Goal: Contribute content: Add original content to the website for others to see

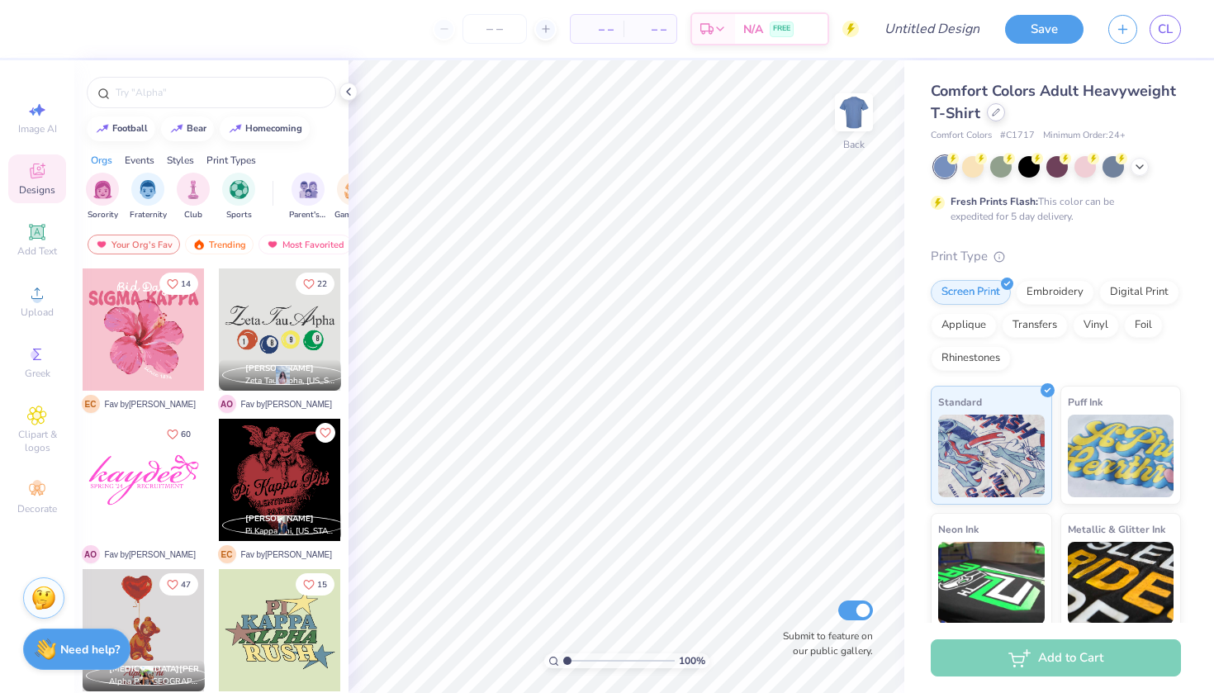
click at [997, 116] on icon at bounding box center [996, 112] width 8 height 8
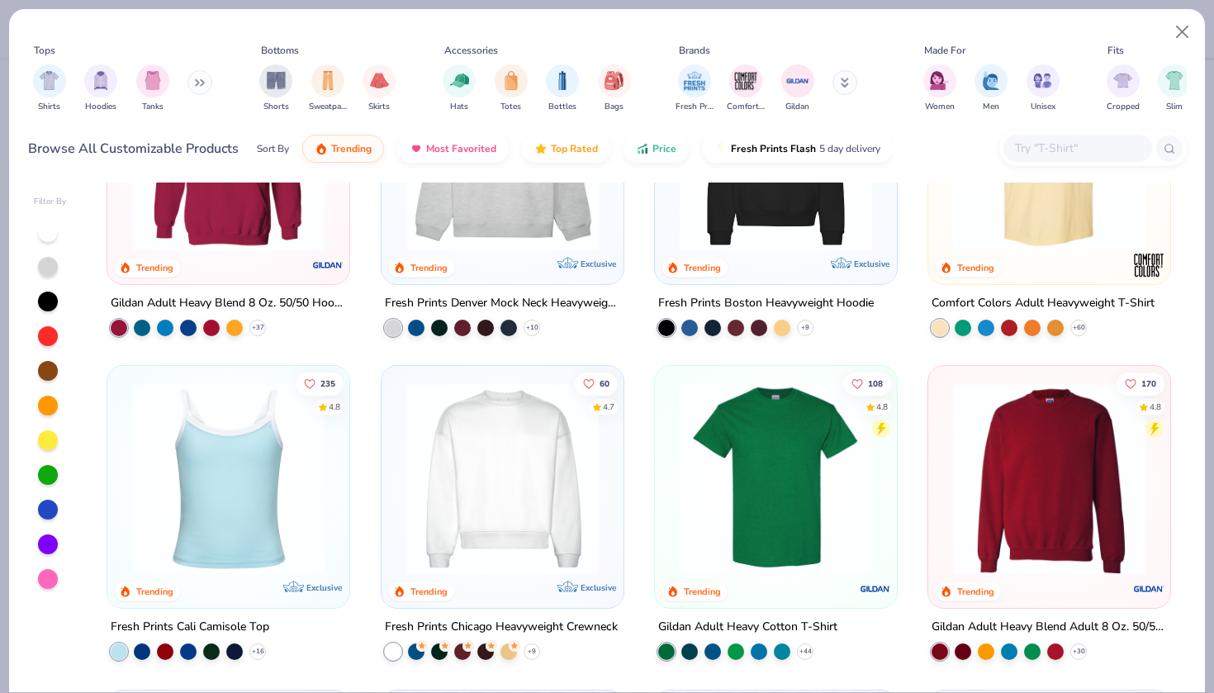
scroll to position [185, 0]
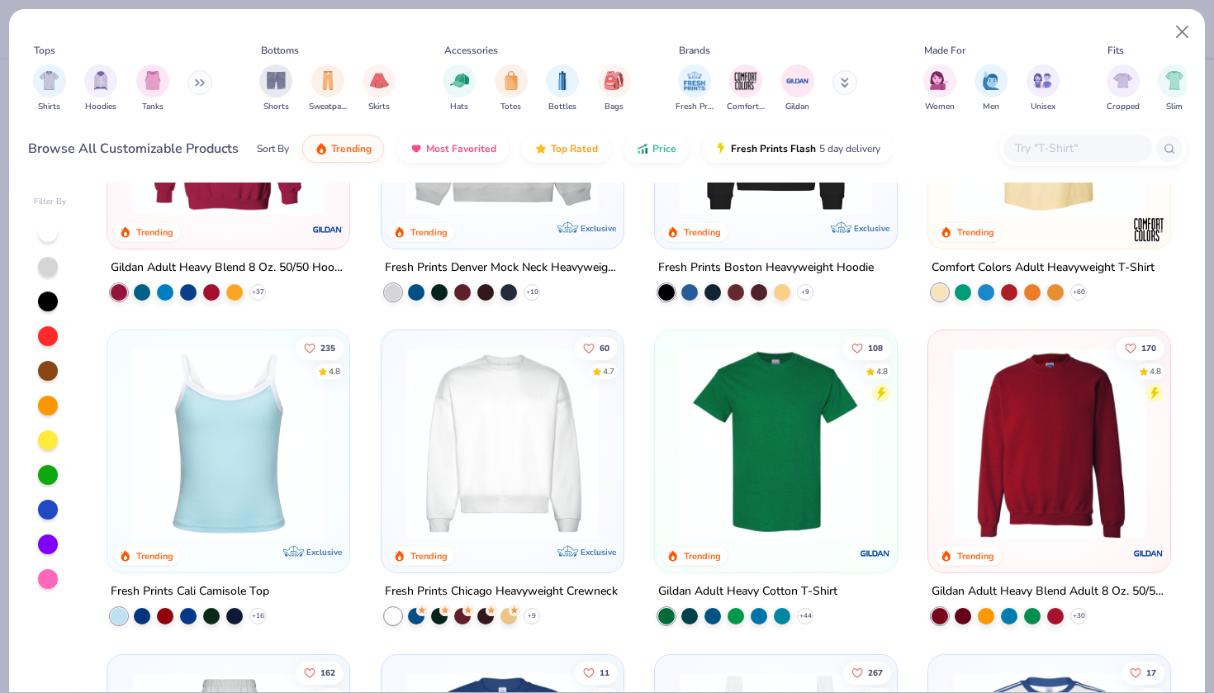
click at [793, 504] on img at bounding box center [775, 443] width 209 height 192
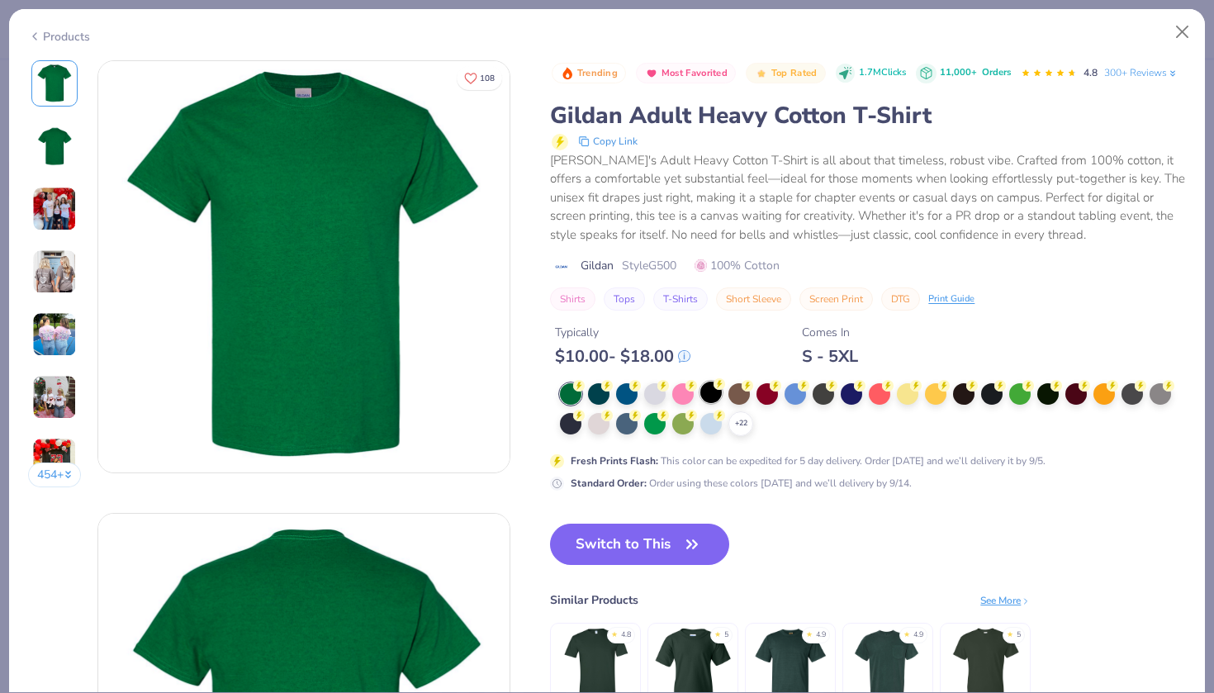
click at [714, 390] on div at bounding box center [710, 392] width 21 height 21
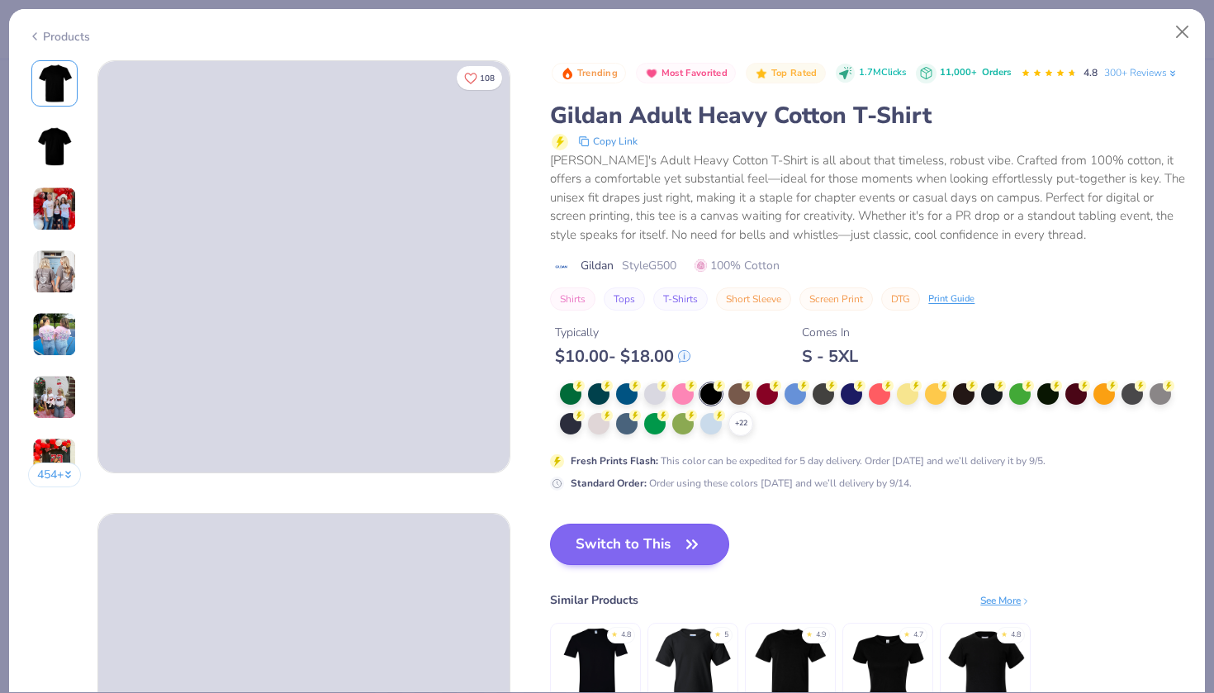
click at [647, 536] on button "Switch to This" at bounding box center [639, 544] width 179 height 41
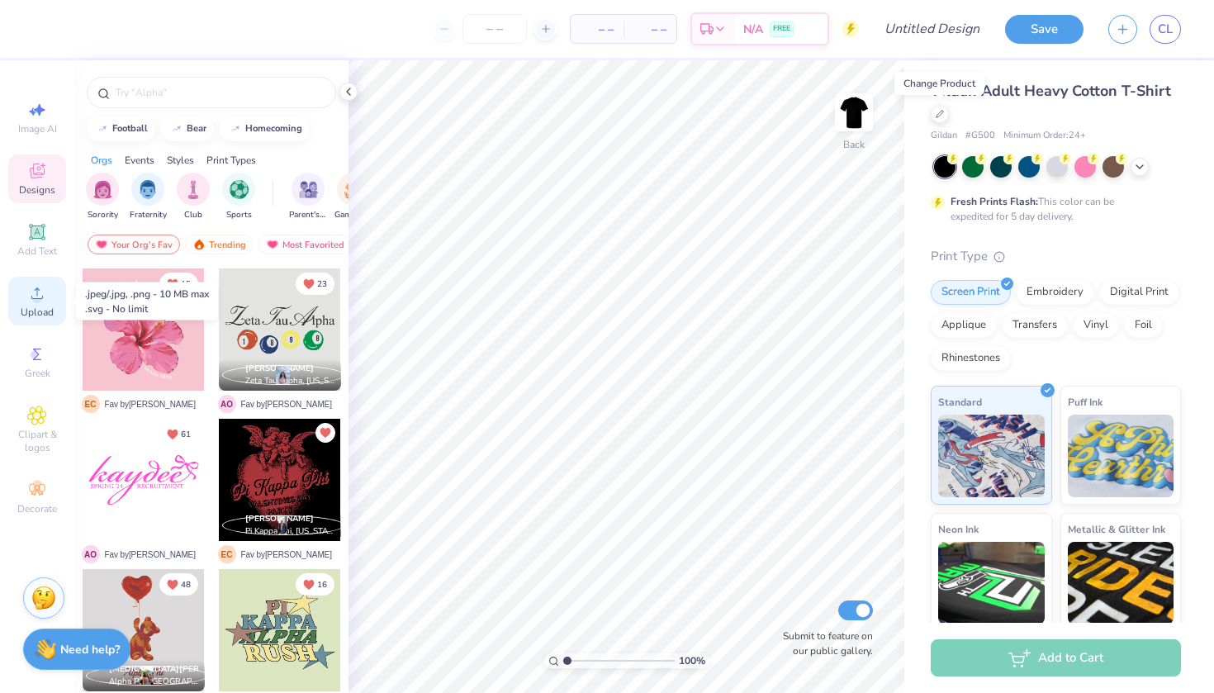
click at [44, 301] on icon at bounding box center [37, 293] width 20 height 20
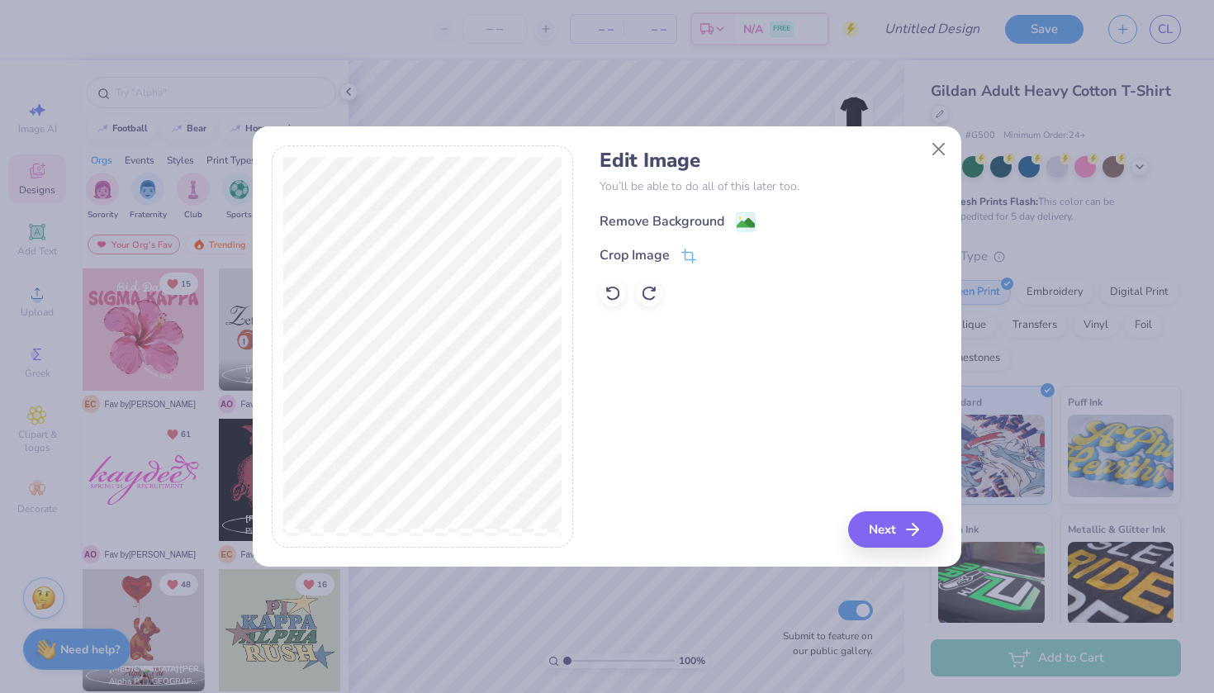
click at [743, 220] on image at bounding box center [746, 223] width 18 height 18
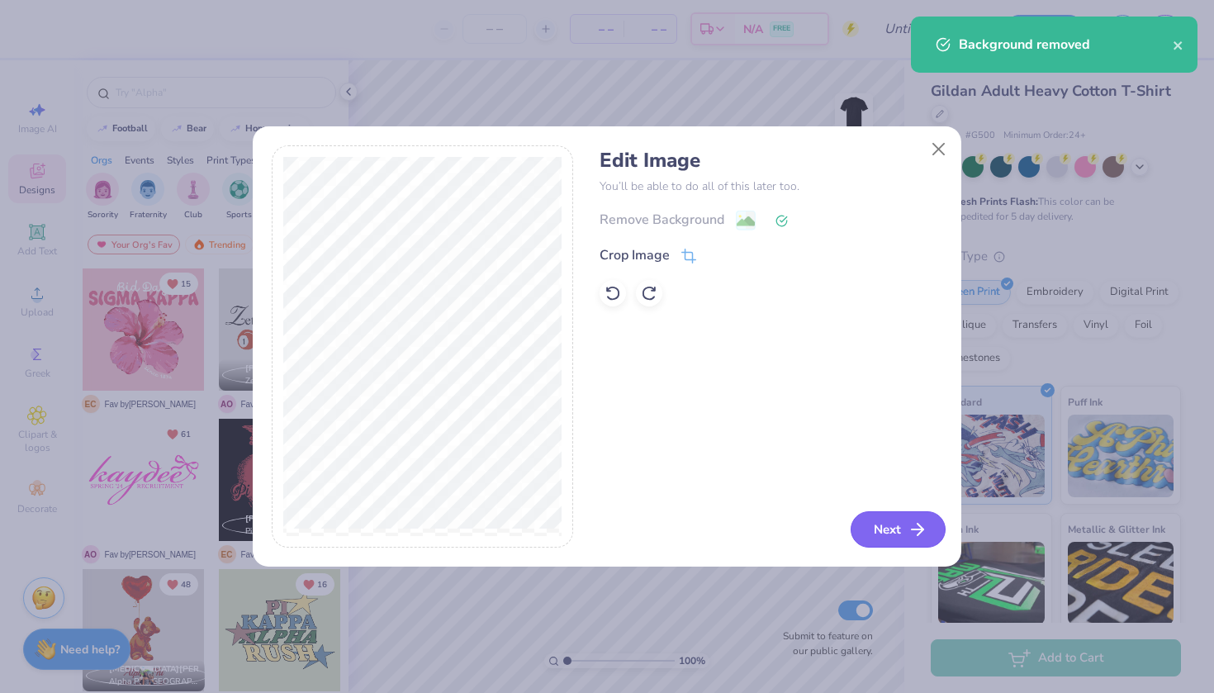
click at [870, 527] on button "Next" at bounding box center [898, 529] width 95 height 36
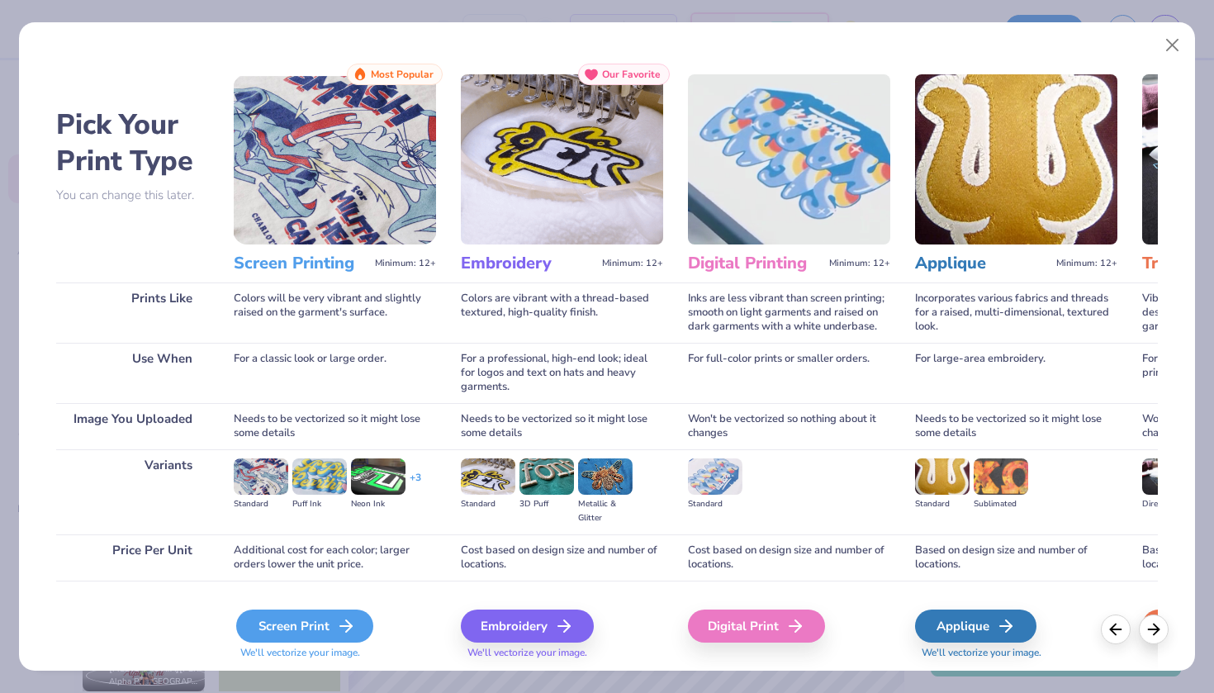
click at [339, 632] on icon at bounding box center [346, 626] width 20 height 20
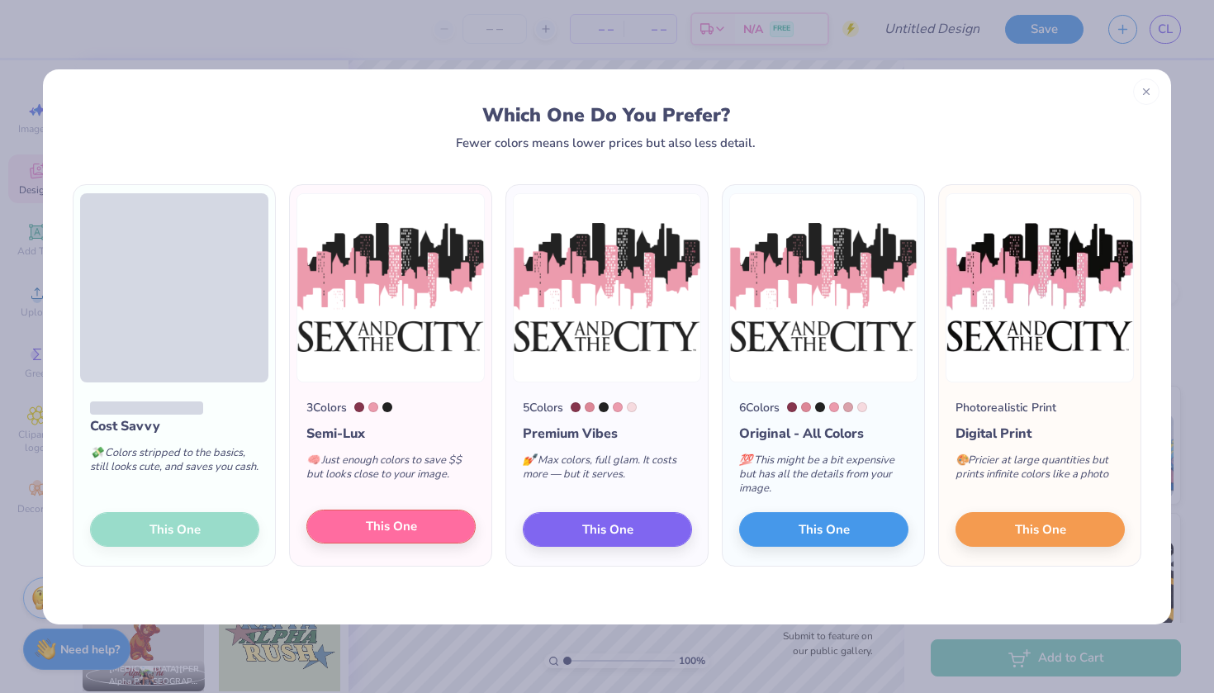
click at [347, 536] on button "This One" at bounding box center [390, 527] width 169 height 35
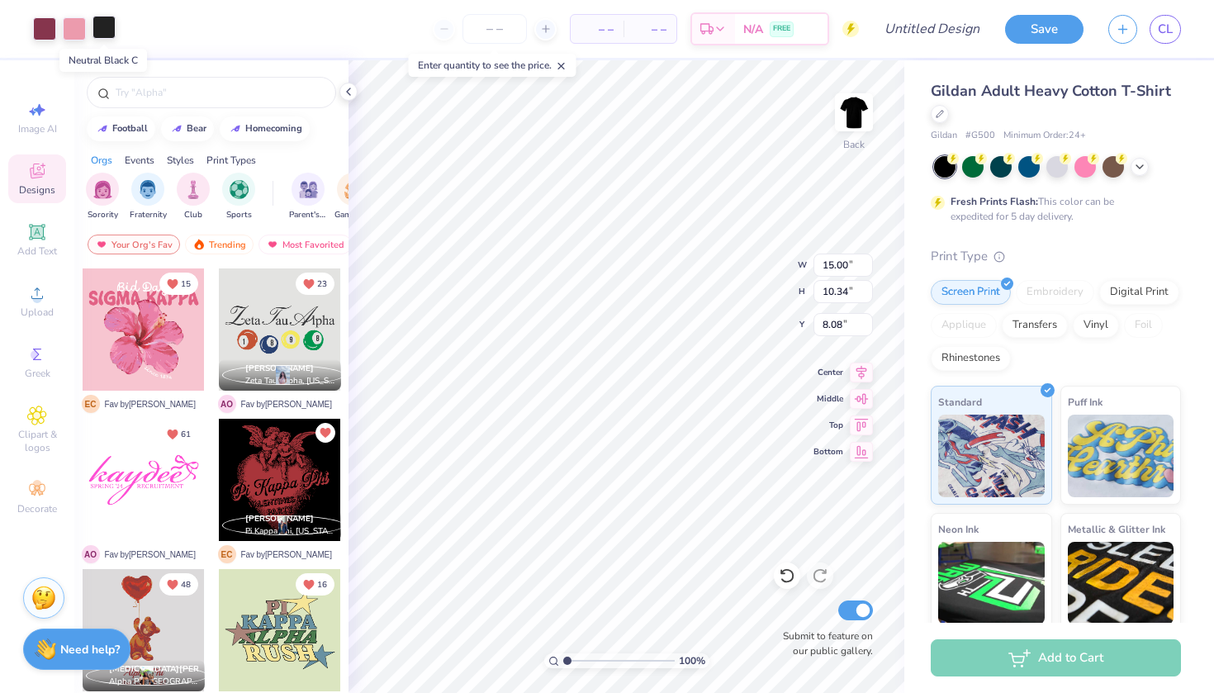
click at [102, 27] on div at bounding box center [104, 27] width 23 height 23
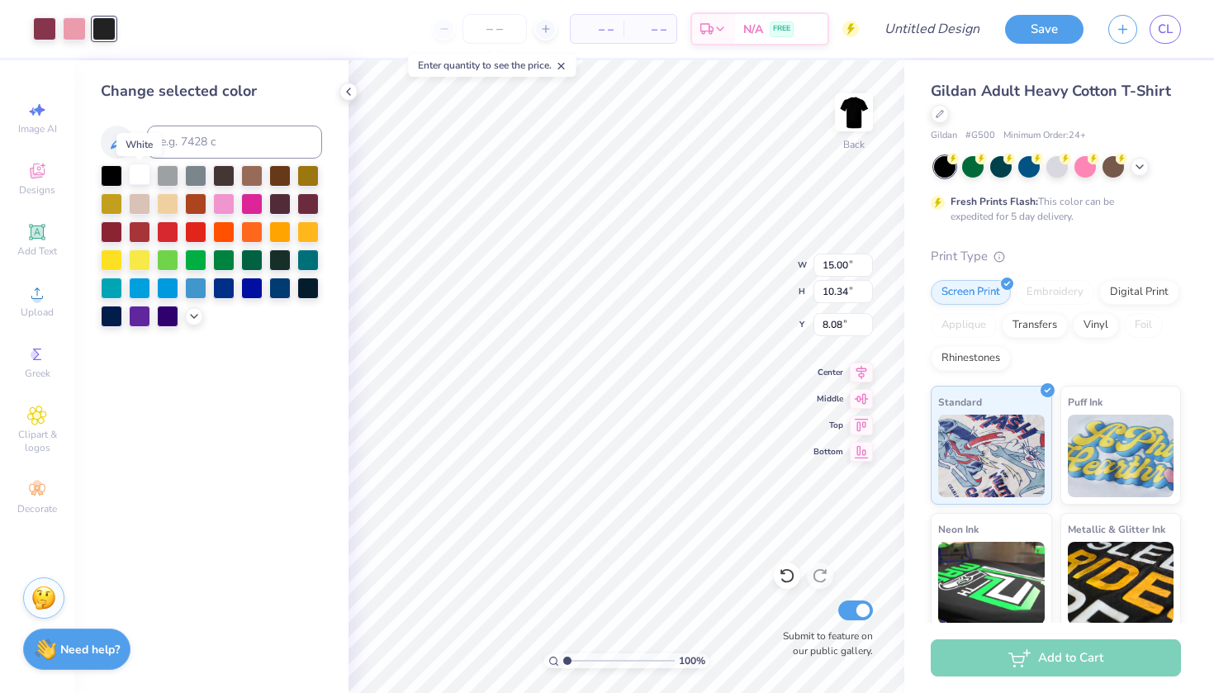
click at [149, 182] on div at bounding box center [139, 174] width 21 height 21
type input "12.21"
type input "8.41"
type input "3.87"
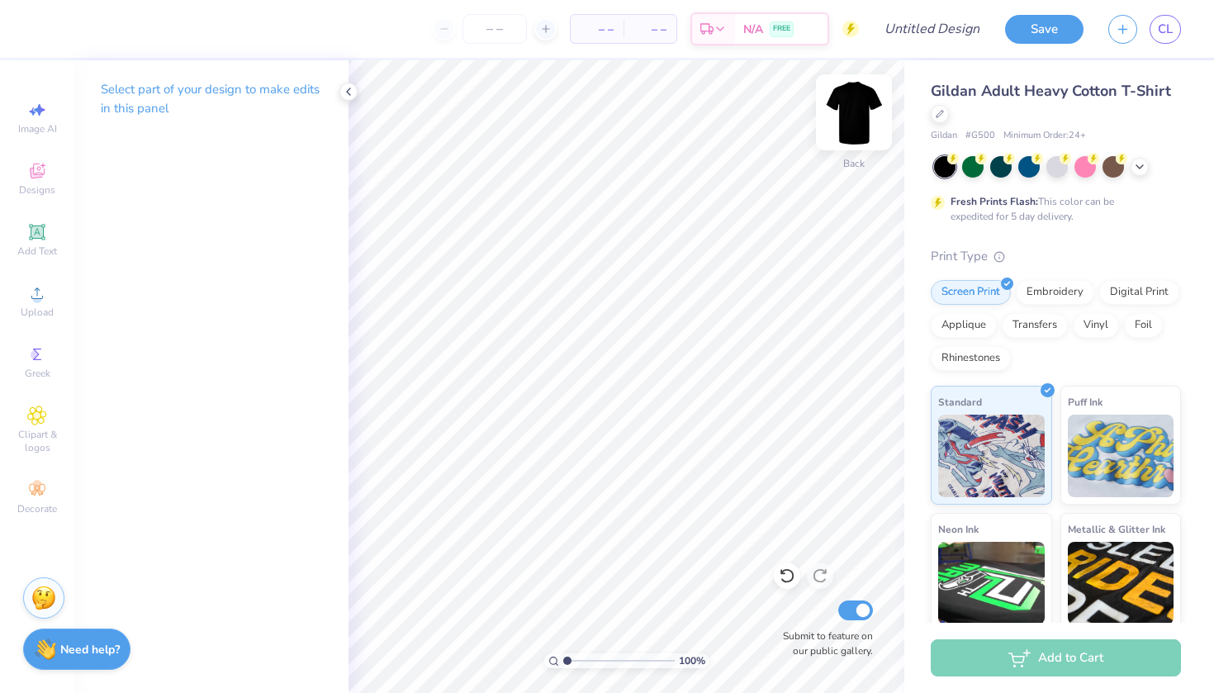
click at [855, 110] on img at bounding box center [854, 112] width 66 height 66
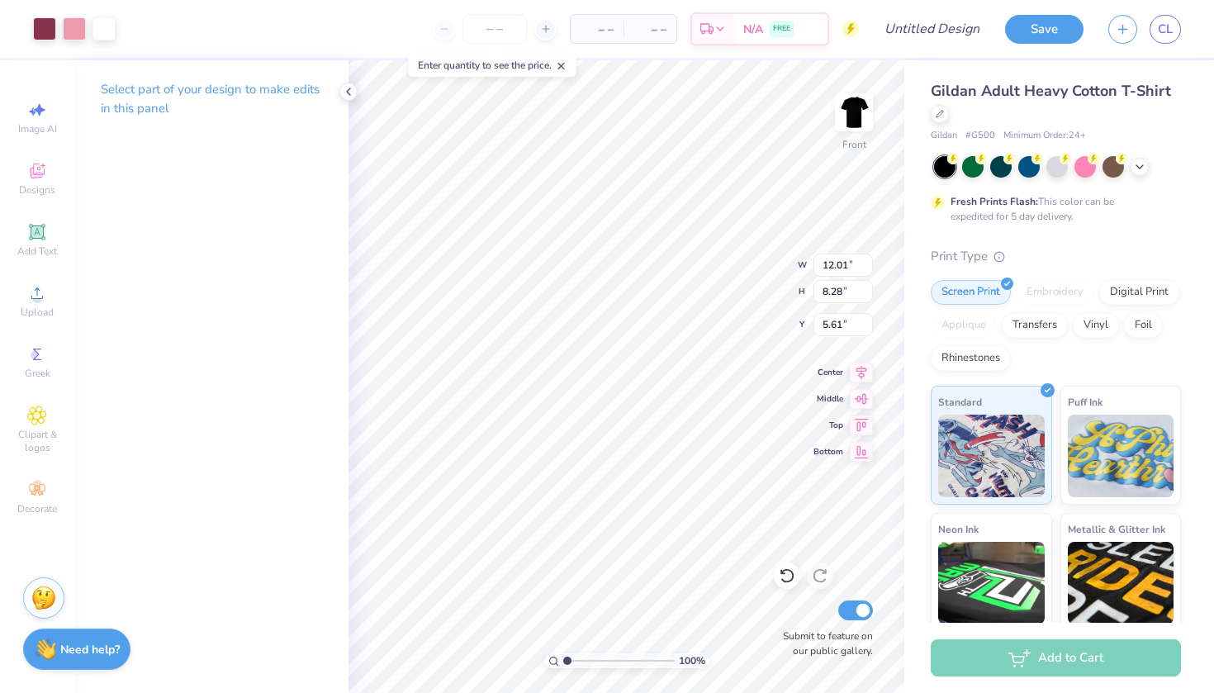
type input "6.83"
type input "10.11"
click at [349, 93] on icon at bounding box center [348, 91] width 13 height 13
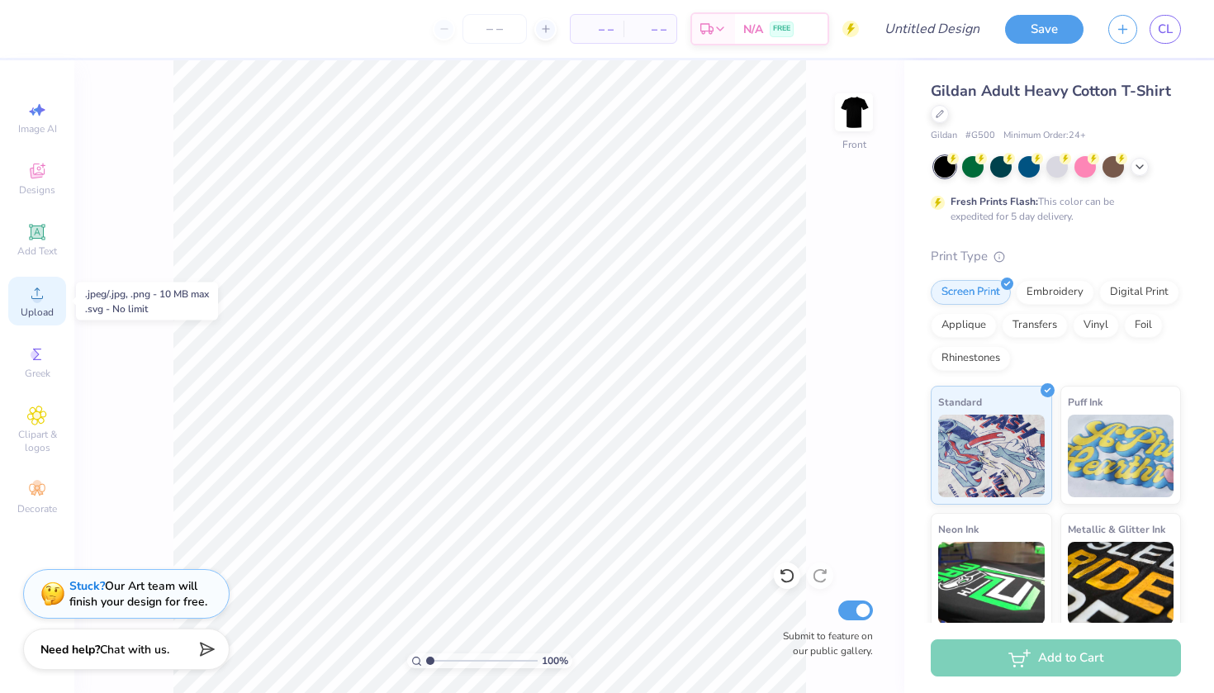
click at [40, 300] on circle at bounding box center [36, 298] width 9 height 9
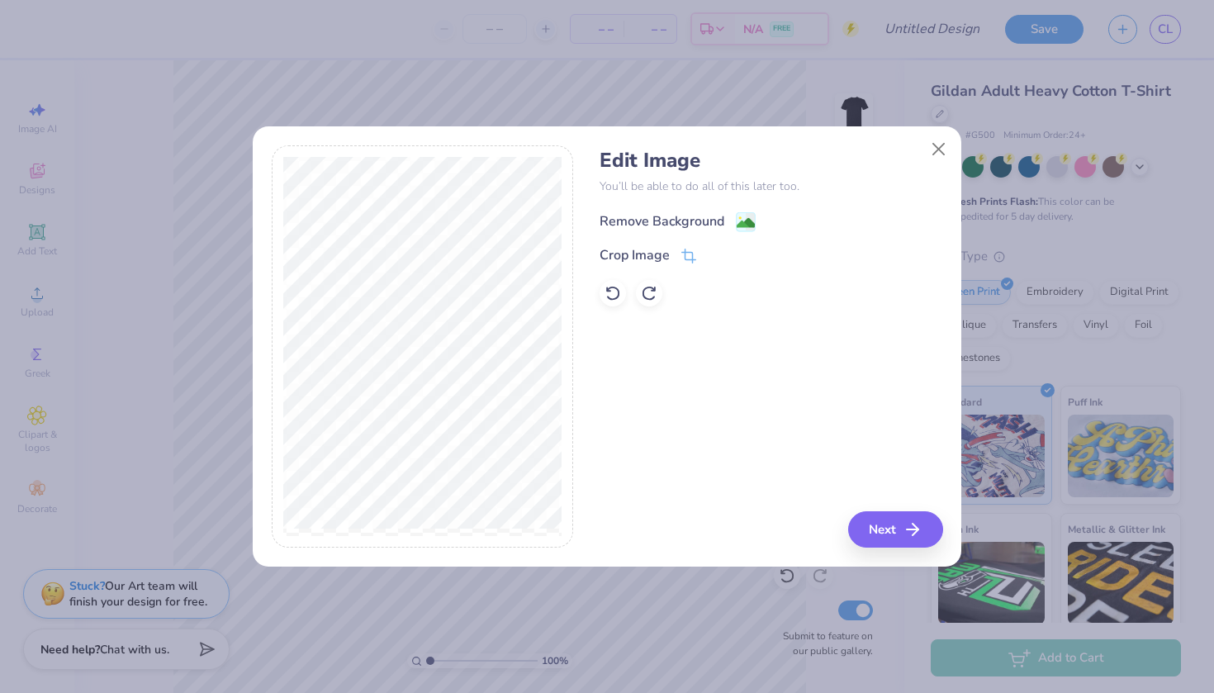
click at [742, 223] on image at bounding box center [746, 223] width 18 height 18
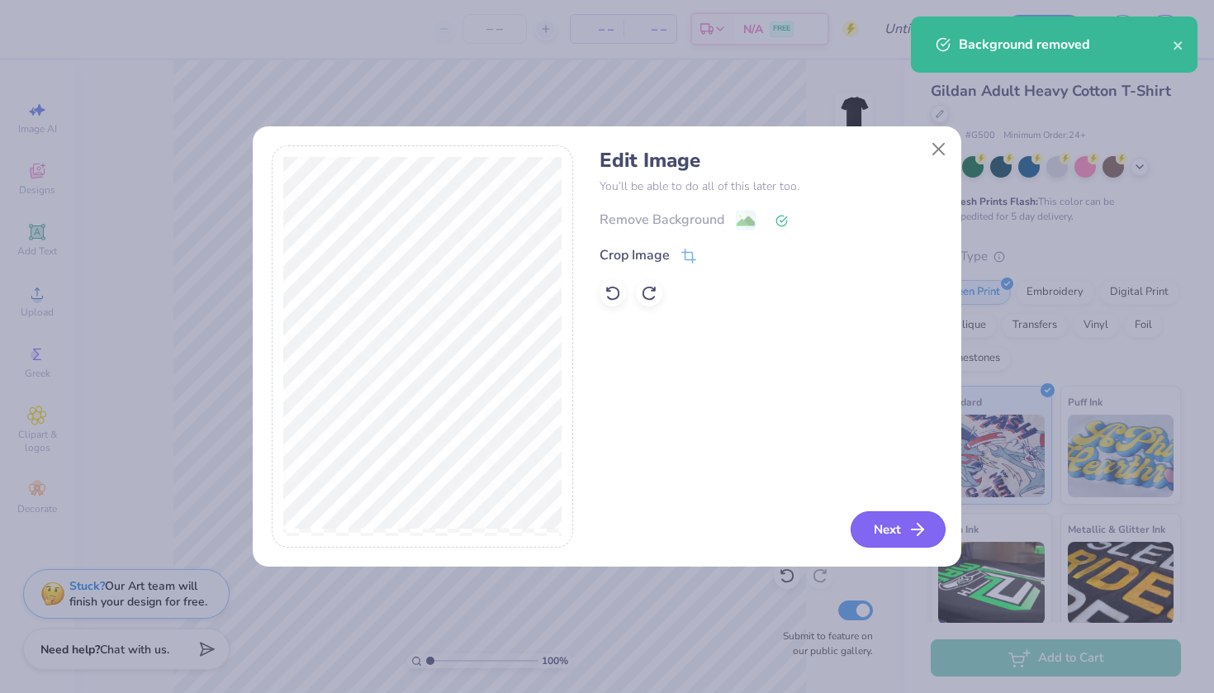
click at [875, 524] on button "Next" at bounding box center [898, 529] width 95 height 36
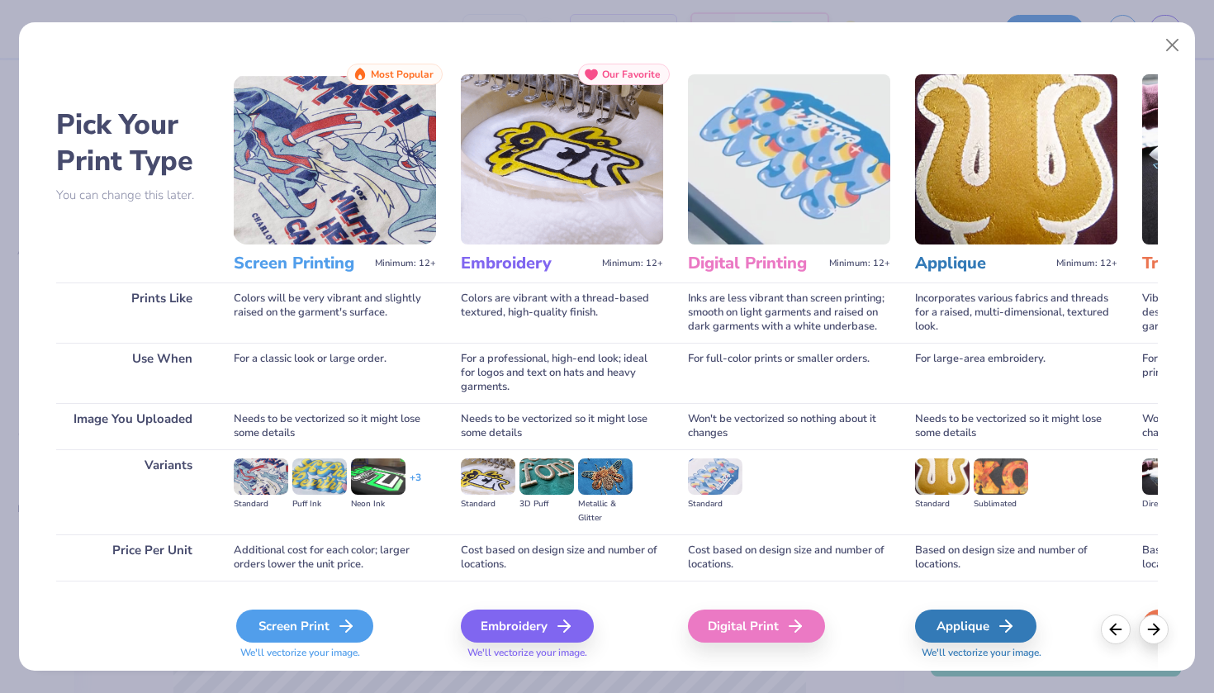
click at [298, 629] on div "Screen Print" at bounding box center [304, 626] width 137 height 33
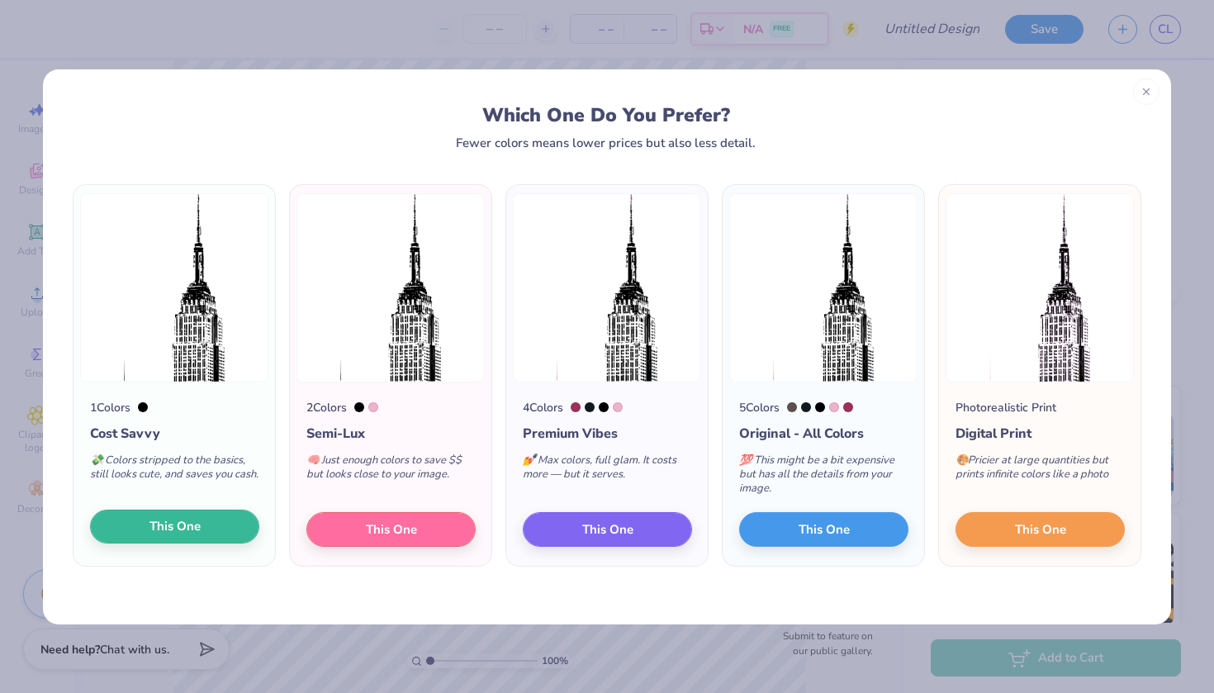
click at [197, 529] on span "This One" at bounding box center [174, 526] width 51 height 19
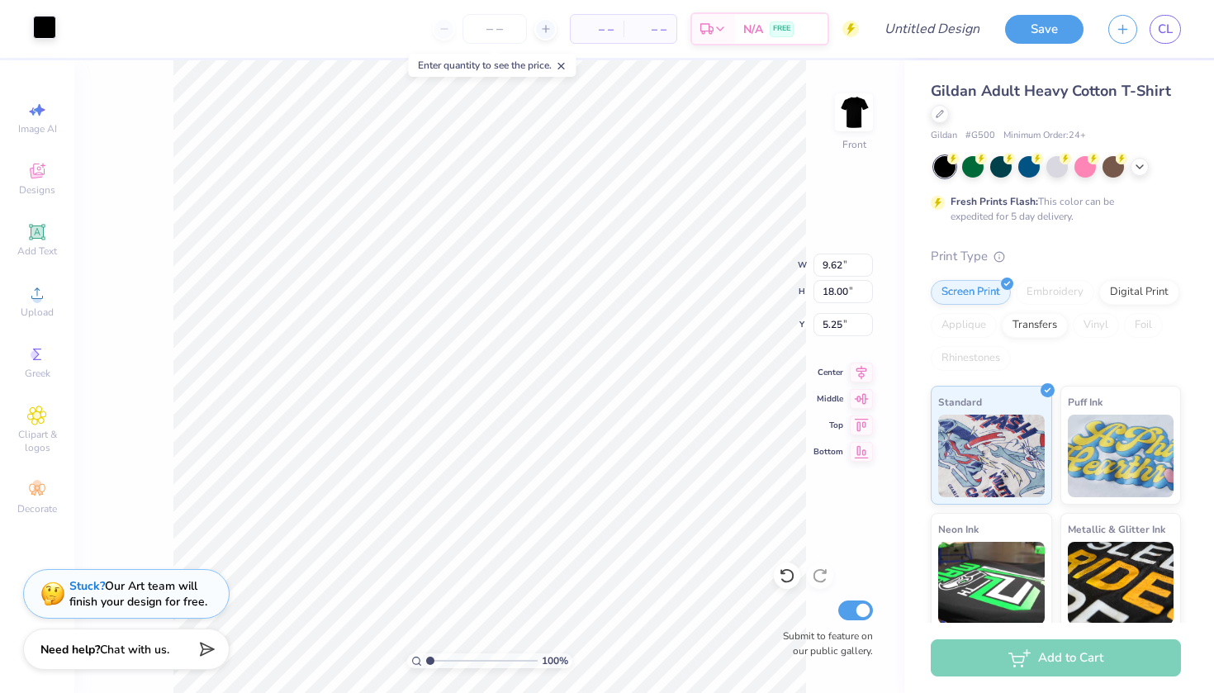
click at [40, 31] on div at bounding box center [44, 27] width 23 height 23
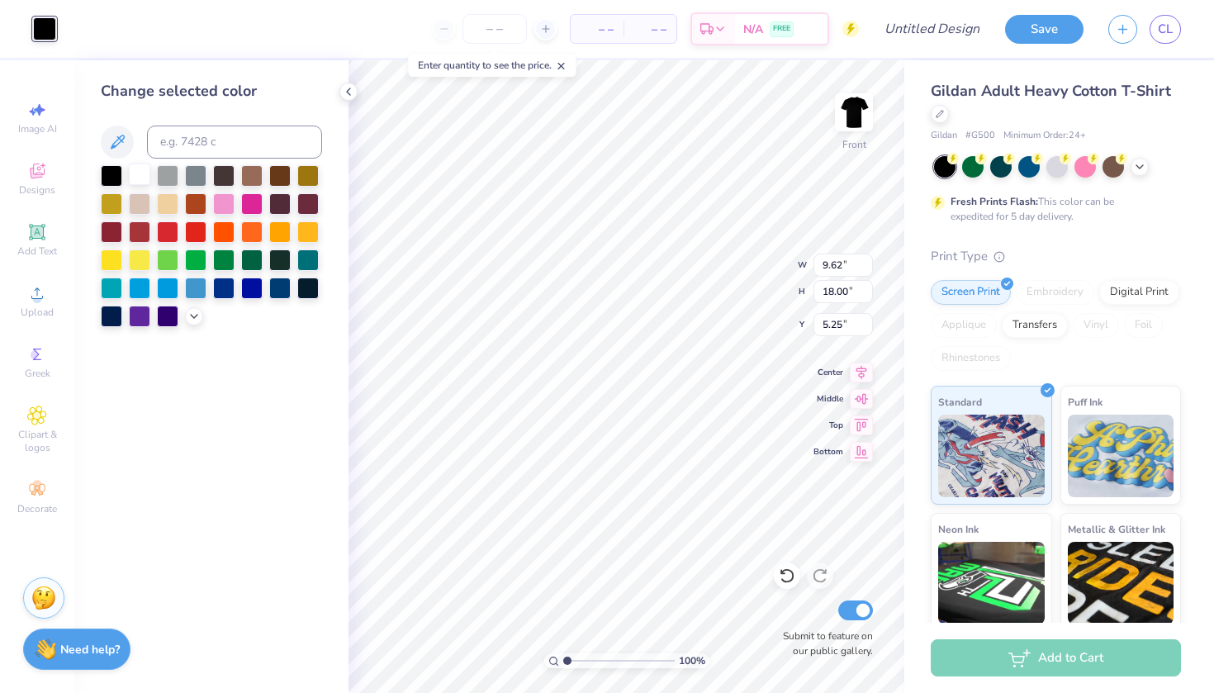
click at [140, 182] on div at bounding box center [139, 174] width 21 height 21
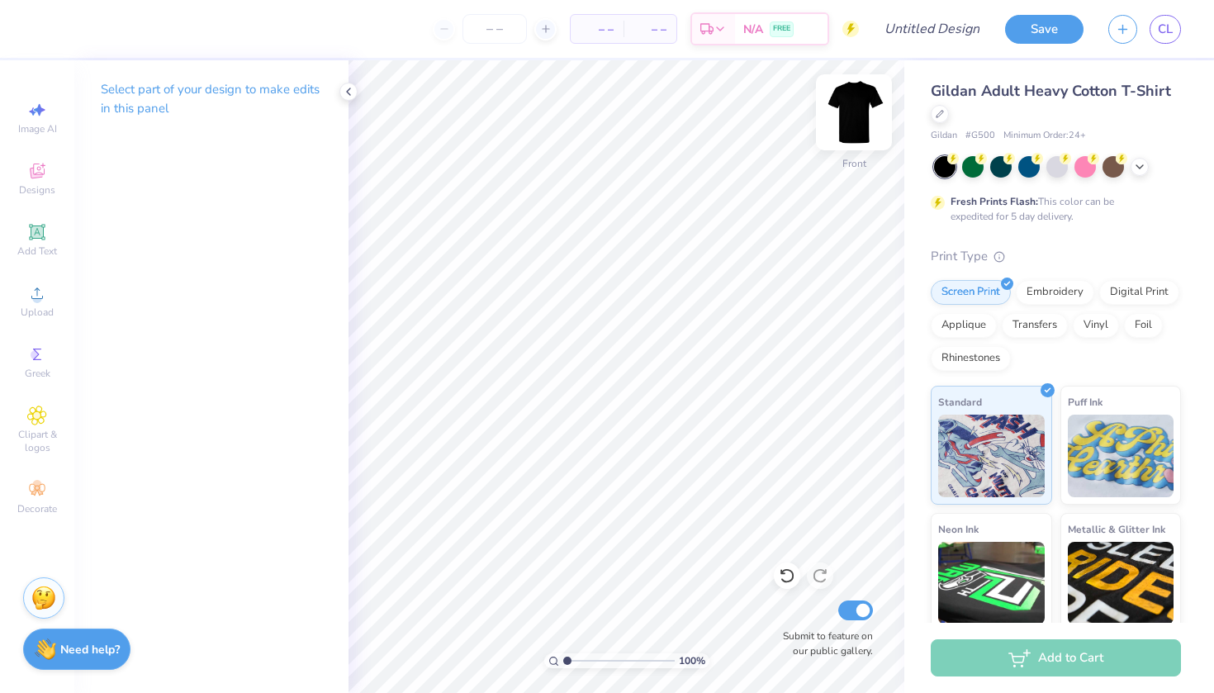
click at [852, 126] on img at bounding box center [854, 112] width 66 height 66
click at [355, 89] on div at bounding box center [348, 92] width 18 height 18
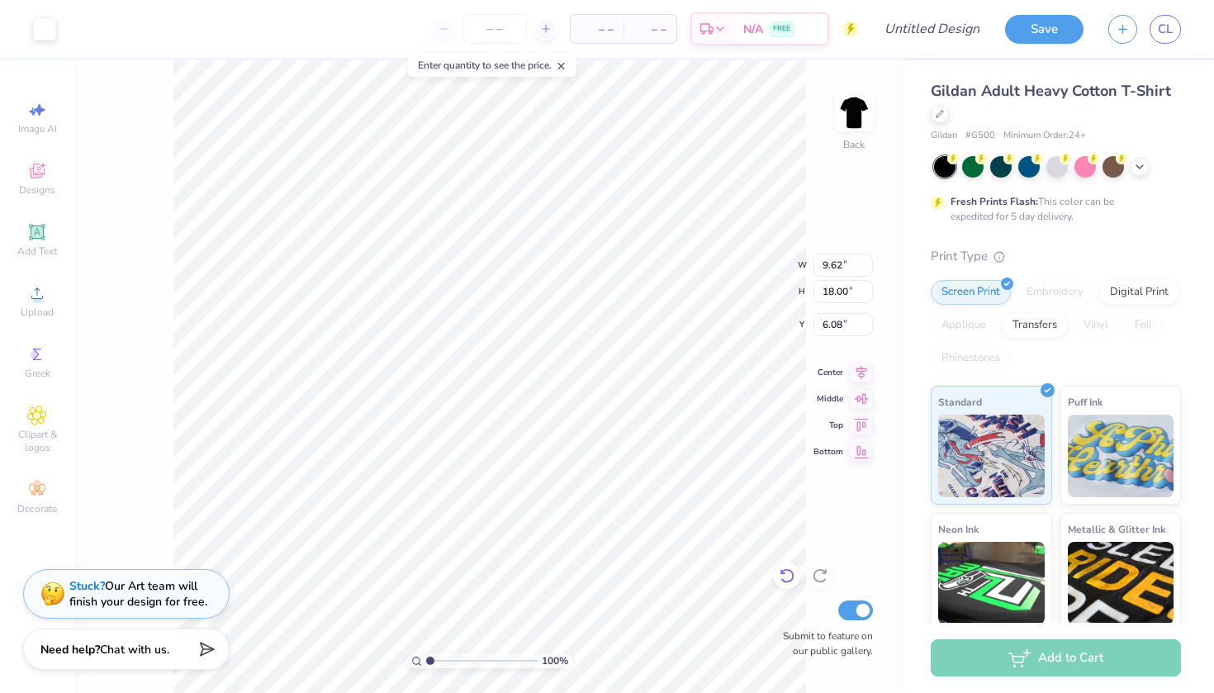
click at [778, 568] on div at bounding box center [787, 575] width 26 height 26
type input "8.00"
click at [463, 659] on div "100 %" at bounding box center [489, 376] width 633 height 633
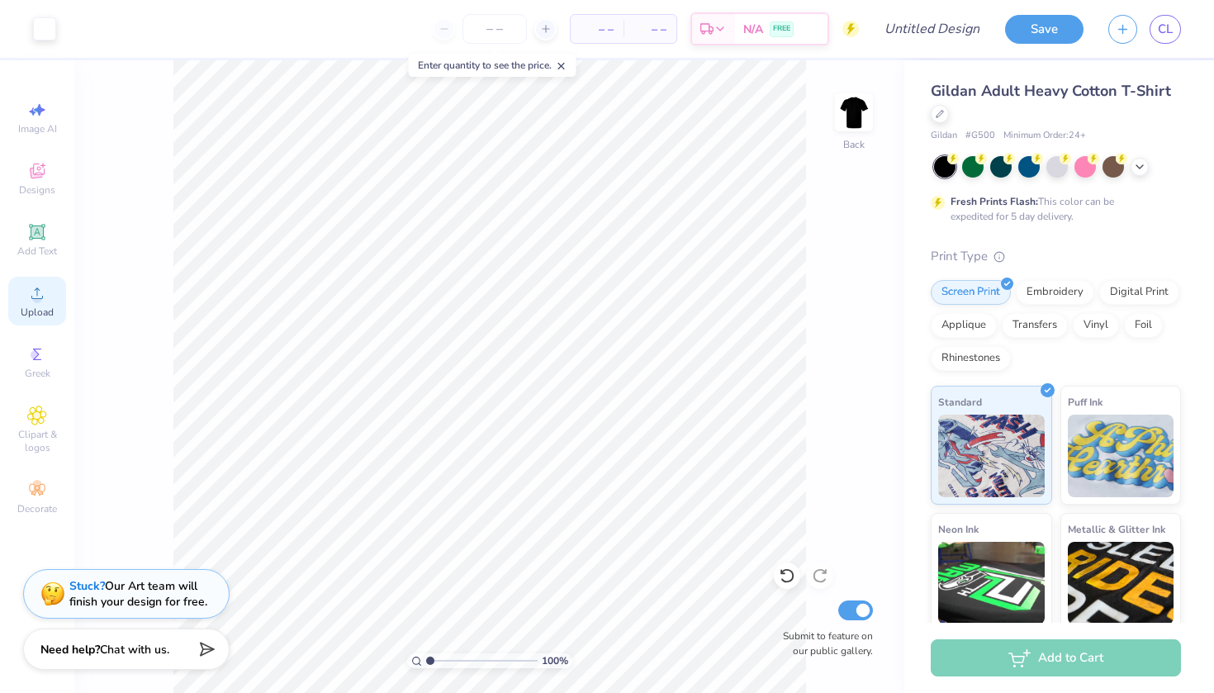
click at [36, 289] on icon at bounding box center [37, 293] width 12 height 12
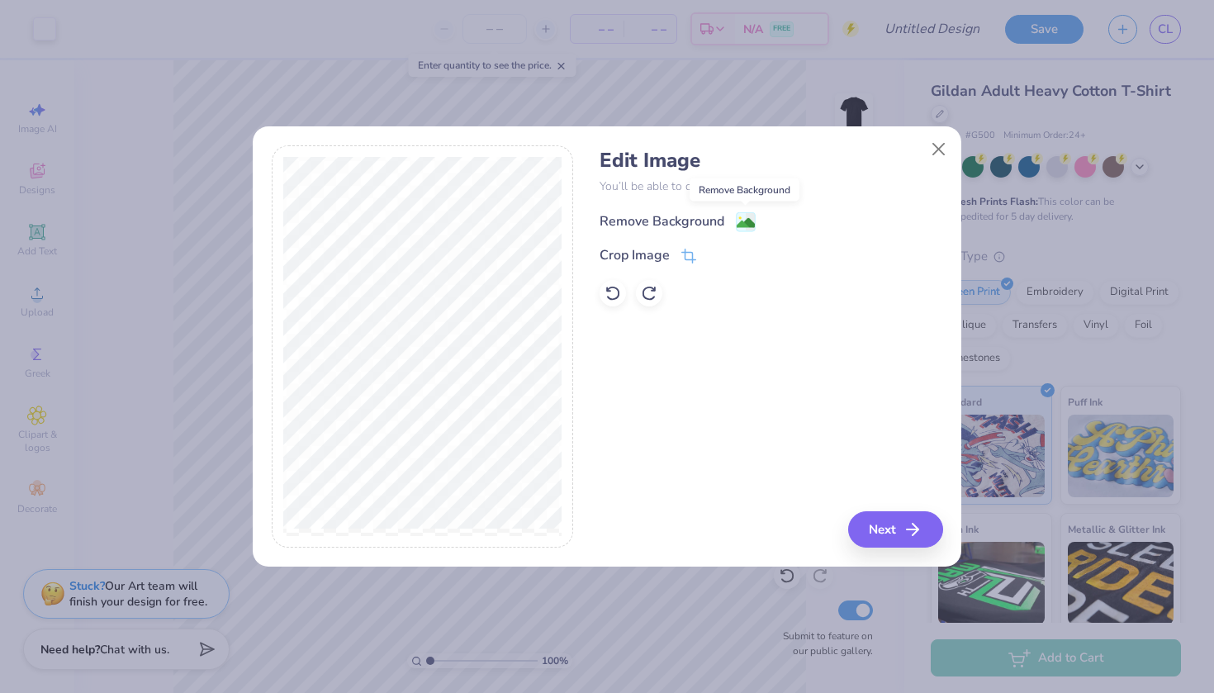
click at [743, 225] on image at bounding box center [746, 223] width 18 height 18
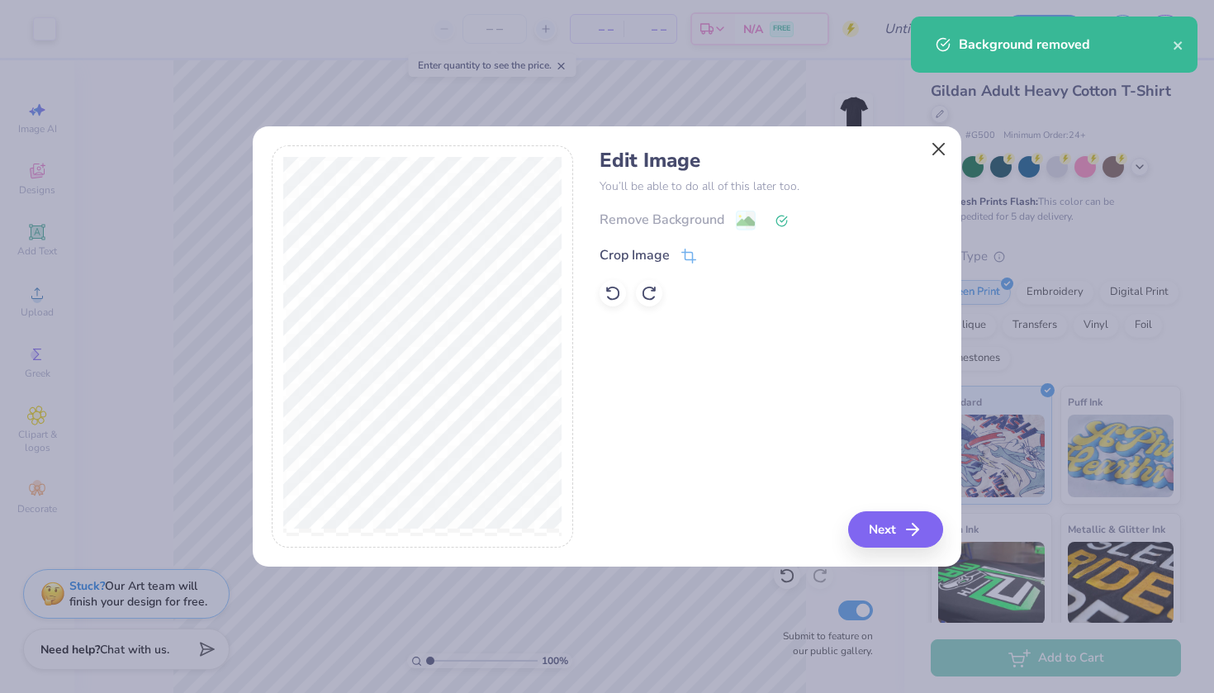
click at [937, 149] on button "Close" at bounding box center [938, 149] width 31 height 31
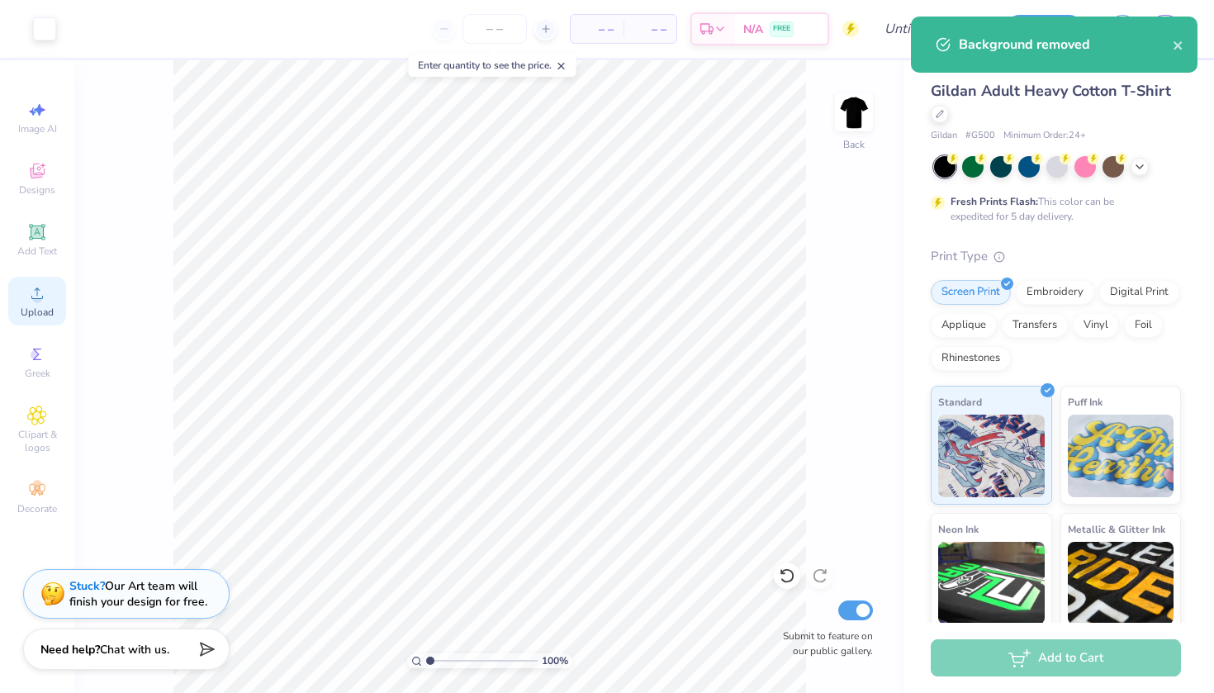
click at [47, 292] on div "Upload" at bounding box center [37, 301] width 58 height 49
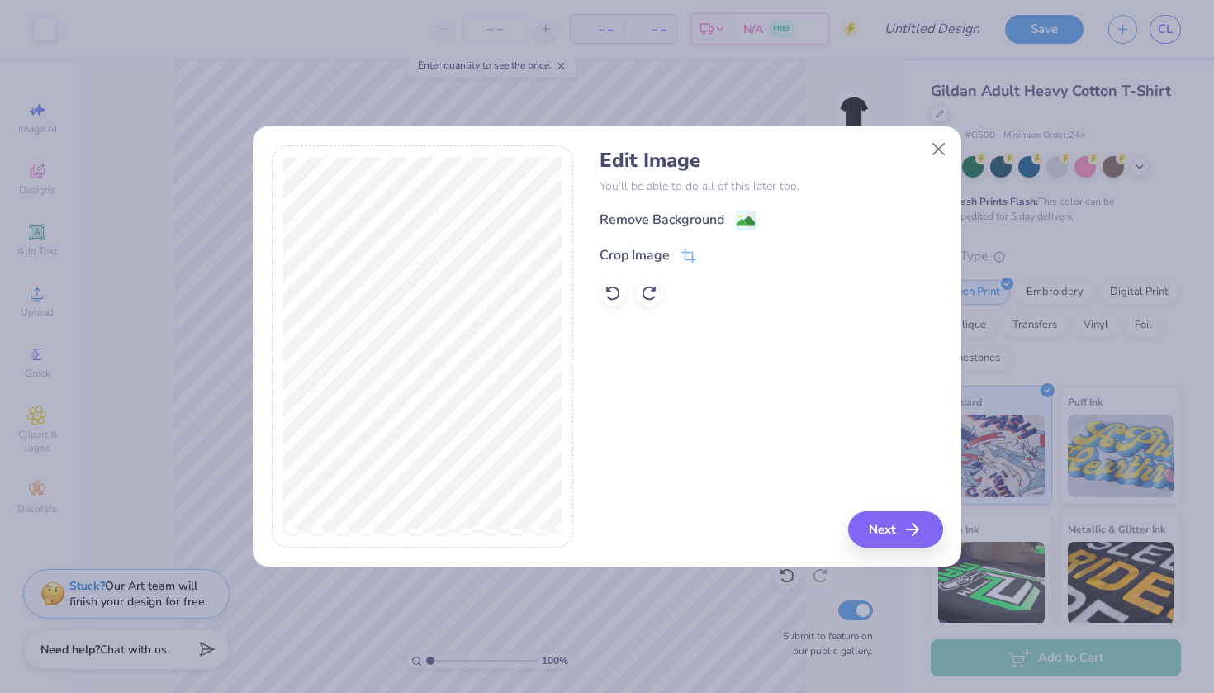
click at [752, 208] on div "Edit Image You’ll be able to do all of this later too. Remove Background Crop I…" at bounding box center [771, 228] width 343 height 158
click at [752, 211] on div "Remove Background" at bounding box center [771, 220] width 343 height 21
click at [747, 221] on image at bounding box center [746, 223] width 18 height 18
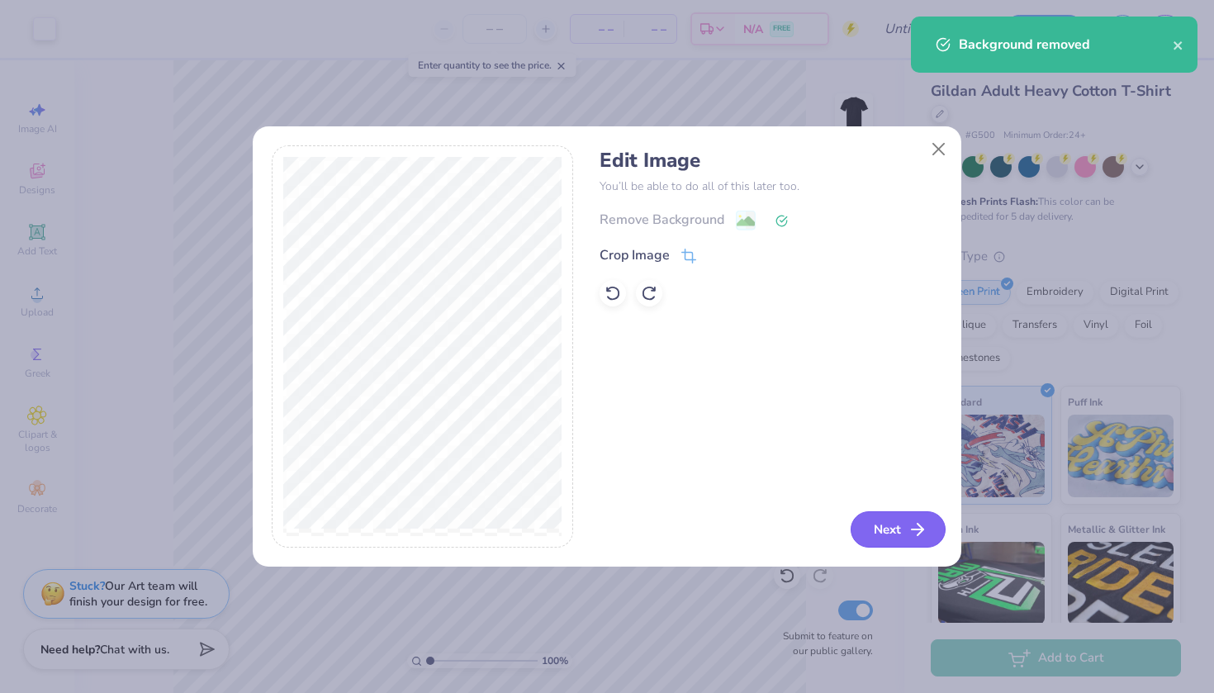
click at [907, 527] on button "Next" at bounding box center [898, 529] width 95 height 36
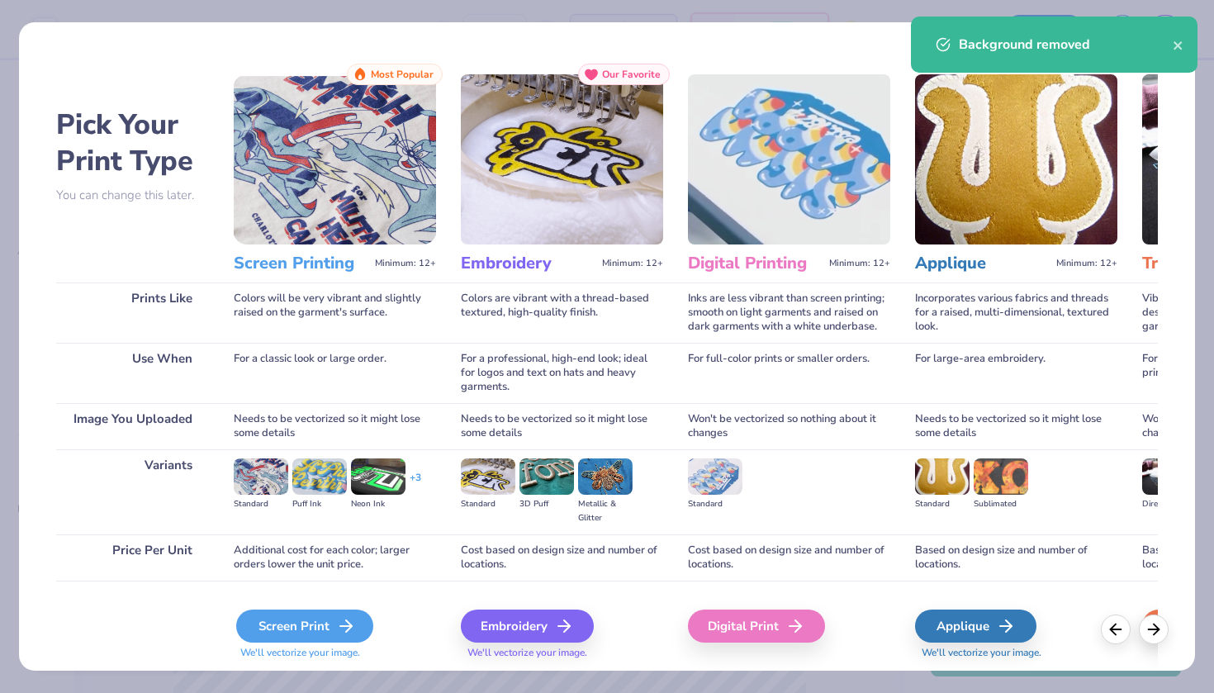
click at [309, 629] on div "Screen Print" at bounding box center [304, 626] width 137 height 33
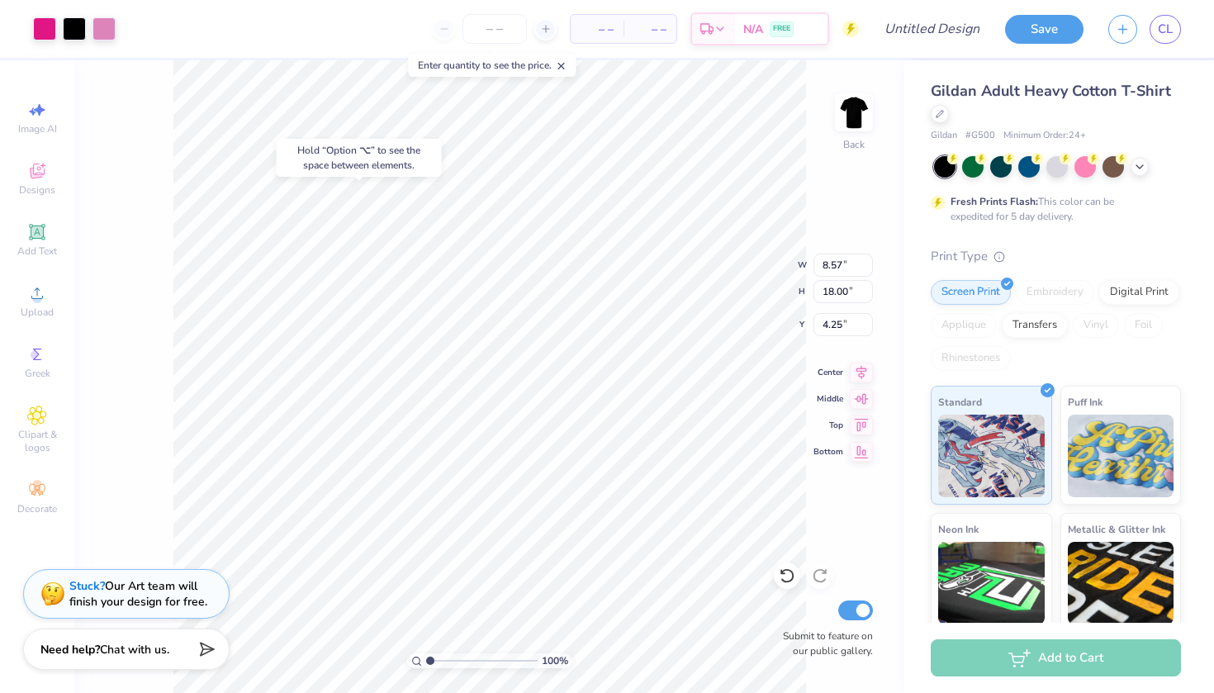
type input "3.00"
click at [70, 31] on div at bounding box center [74, 27] width 23 height 23
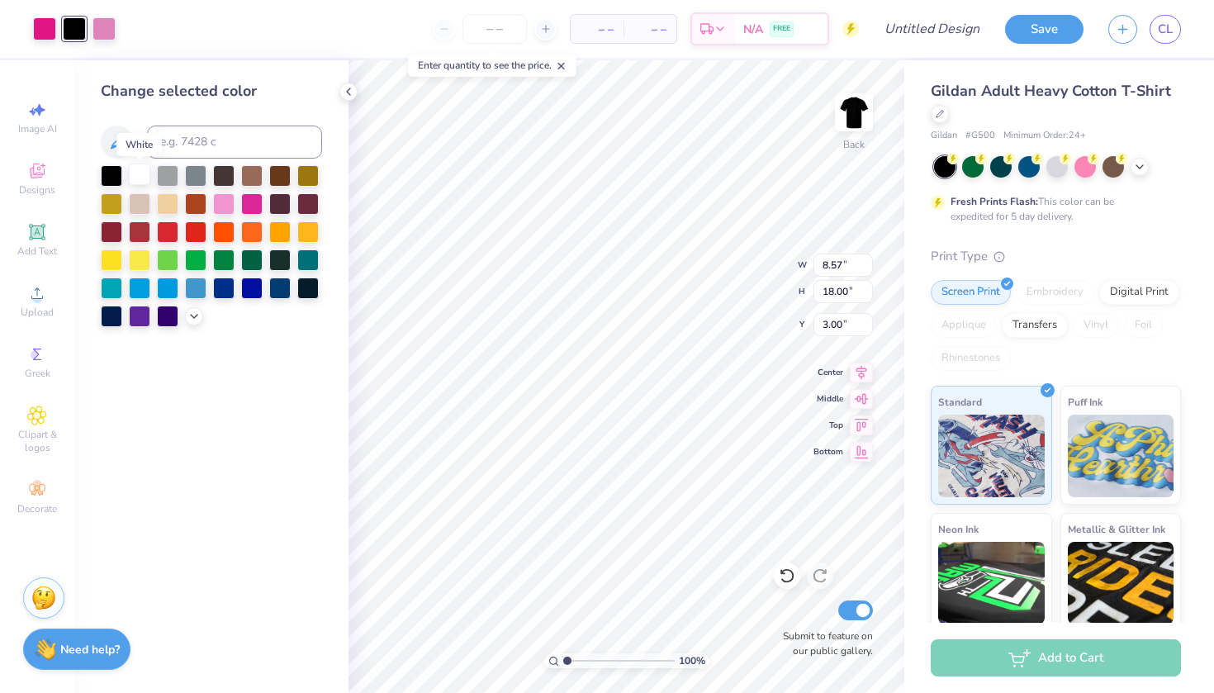
click at [143, 181] on div at bounding box center [139, 174] width 21 height 21
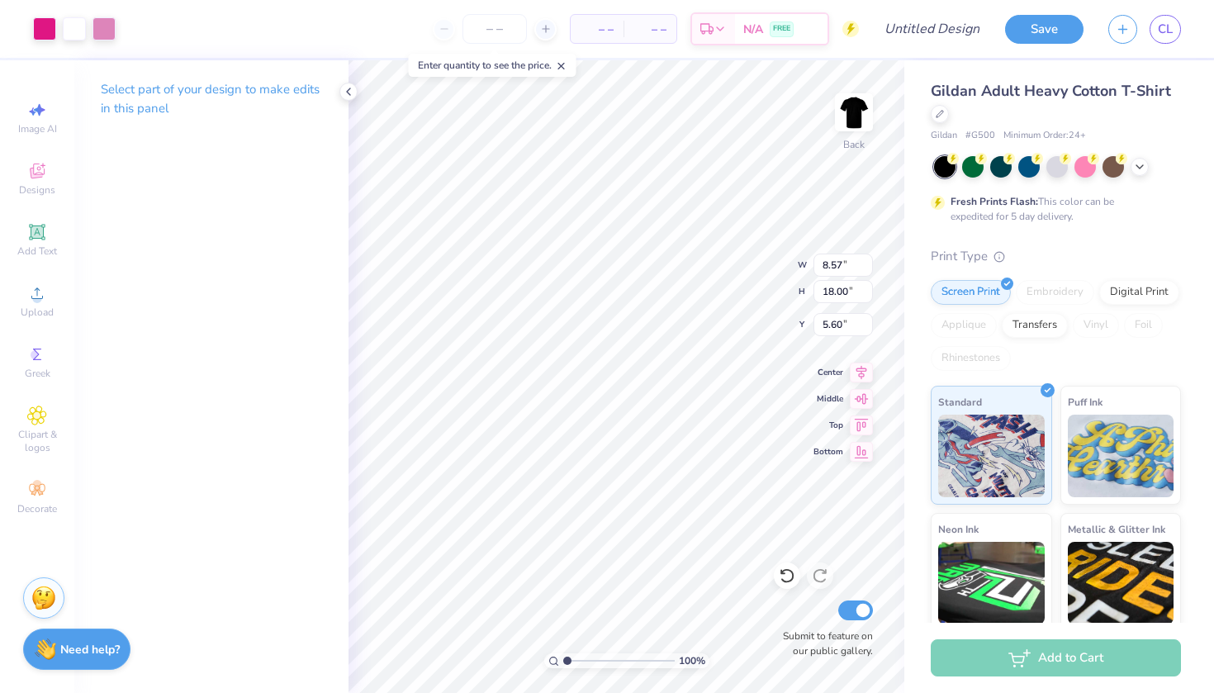
type input "5.60"
type input "1.44"
type input "19.95"
type input "2.42"
click at [348, 91] on icon at bounding box center [348, 91] width 13 height 13
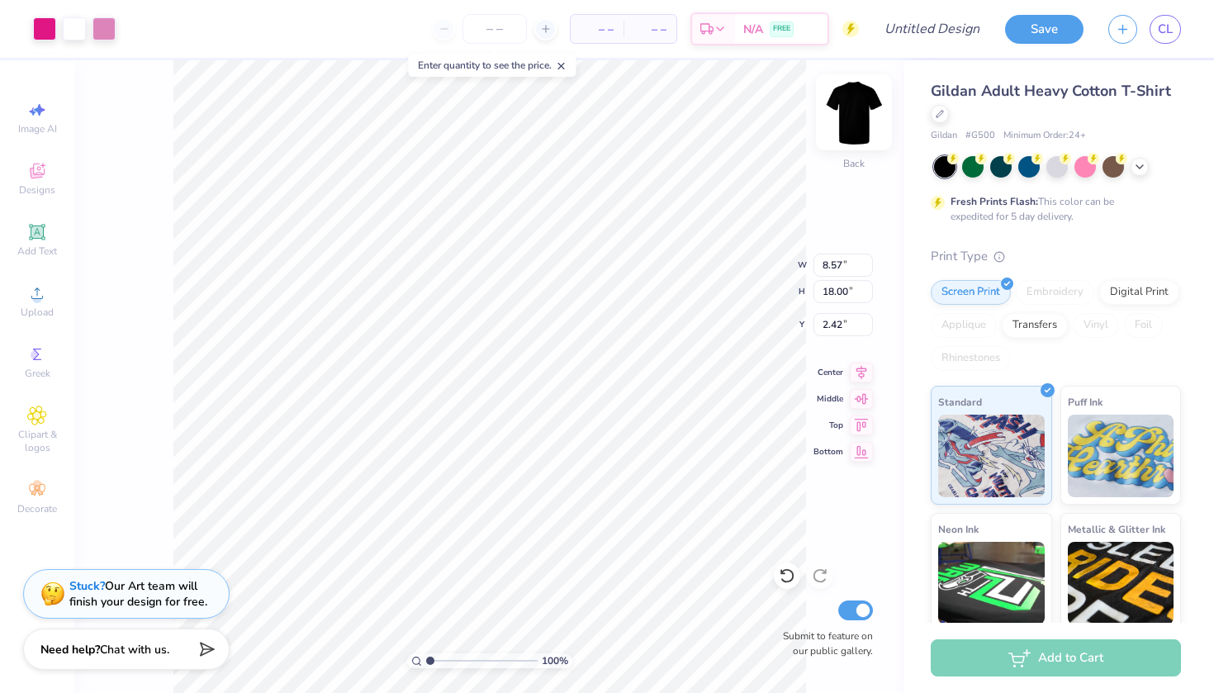
click at [849, 113] on img at bounding box center [854, 112] width 66 height 66
type input "3.98"
type input "8.35"
type input "13.55"
type input "8.35"
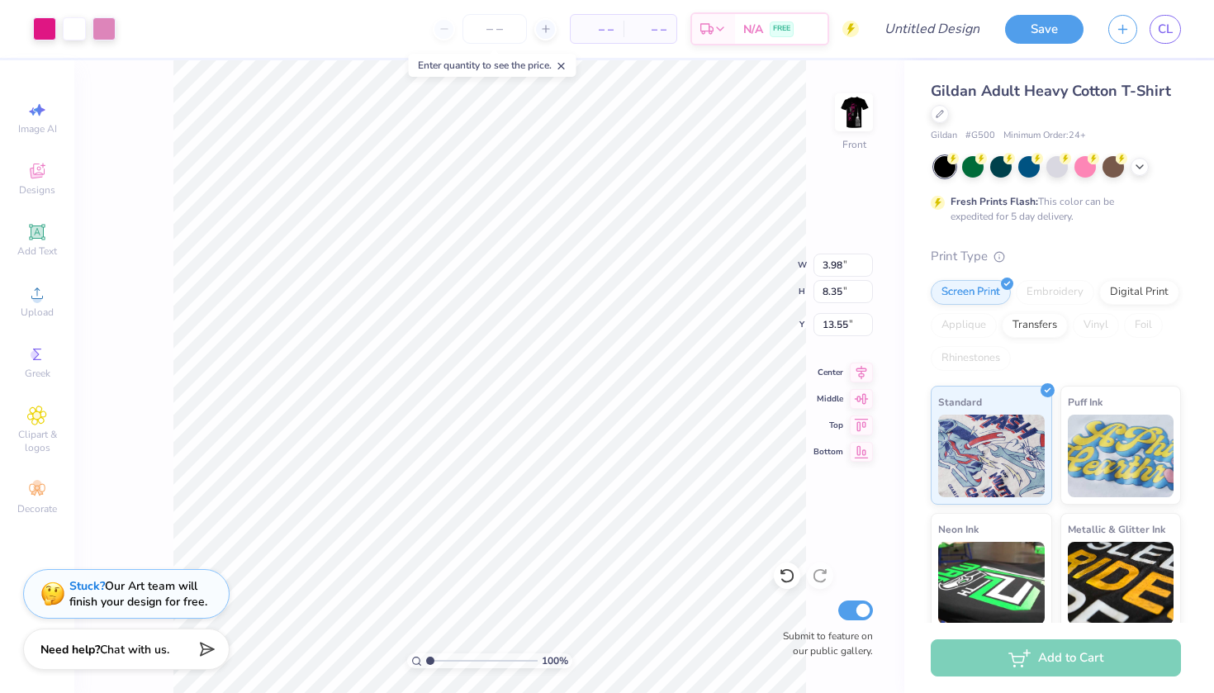
type input "4.04"
type input "15.70"
type input "3.99"
type input "15.73"
type input "4.69"
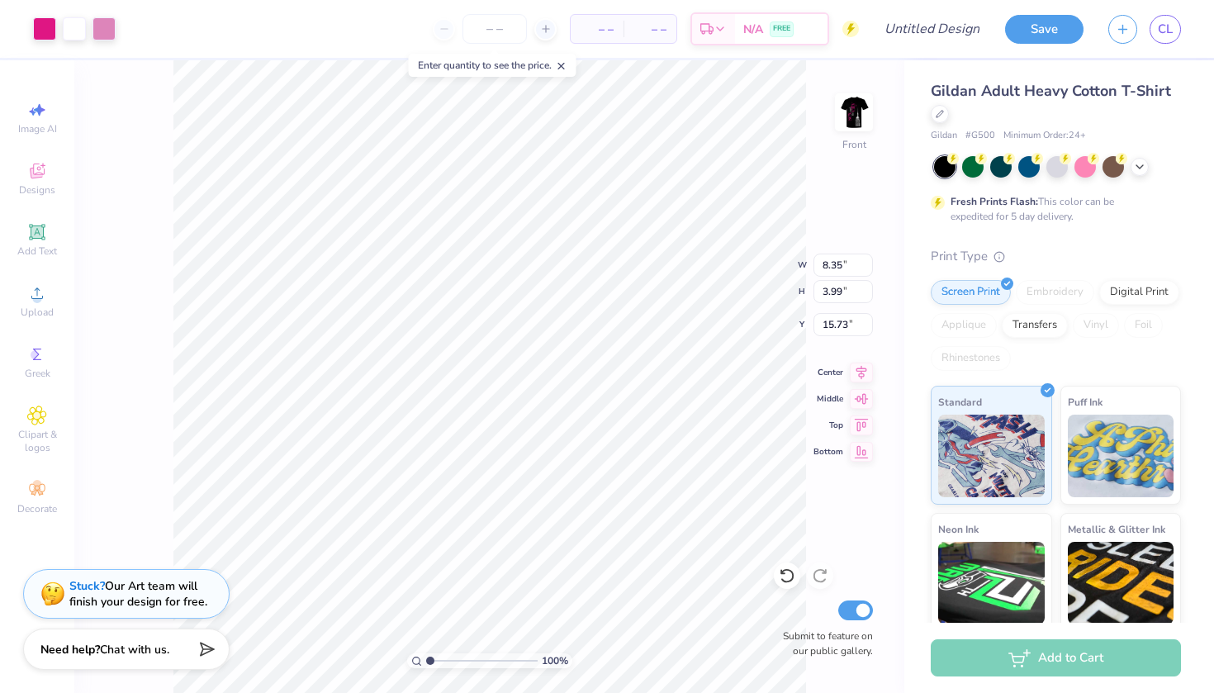
type input "2.24"
type input "5.35"
click at [869, 125] on img at bounding box center [854, 112] width 66 height 66
click at [847, 129] on img at bounding box center [854, 112] width 66 height 66
click at [835, 140] on div "Front" at bounding box center [854, 122] width 38 height 59
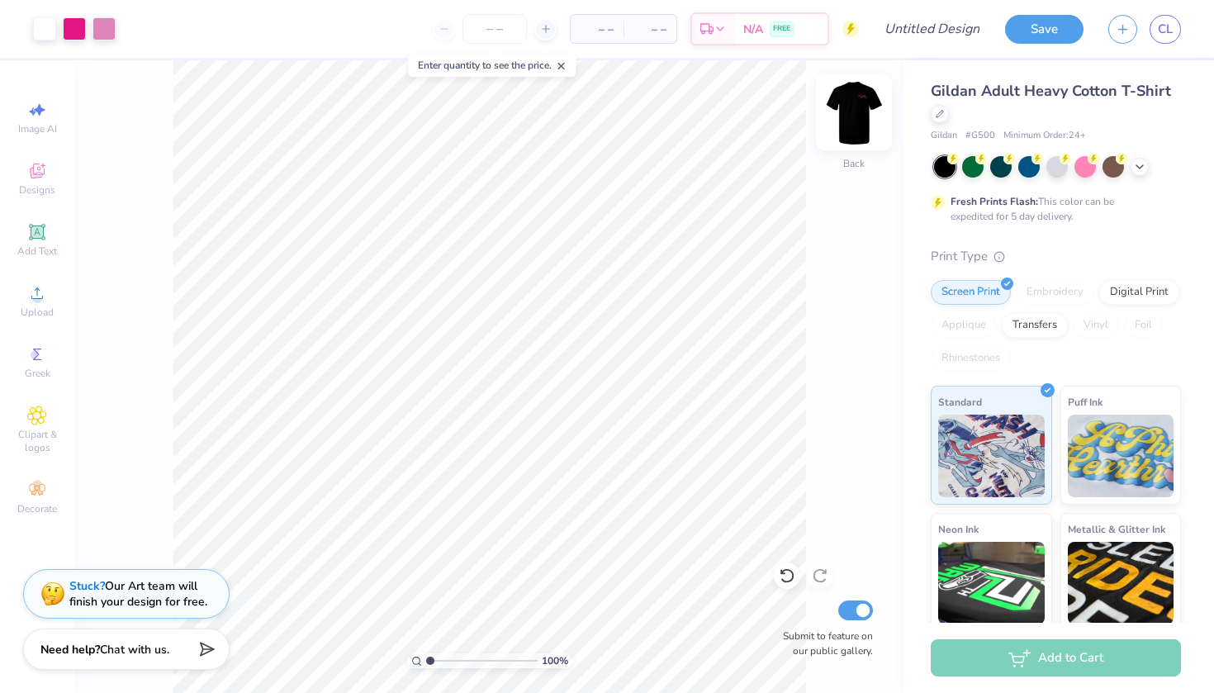
click at [864, 115] on img at bounding box center [854, 112] width 66 height 66
click at [859, 116] on img at bounding box center [854, 112] width 66 height 66
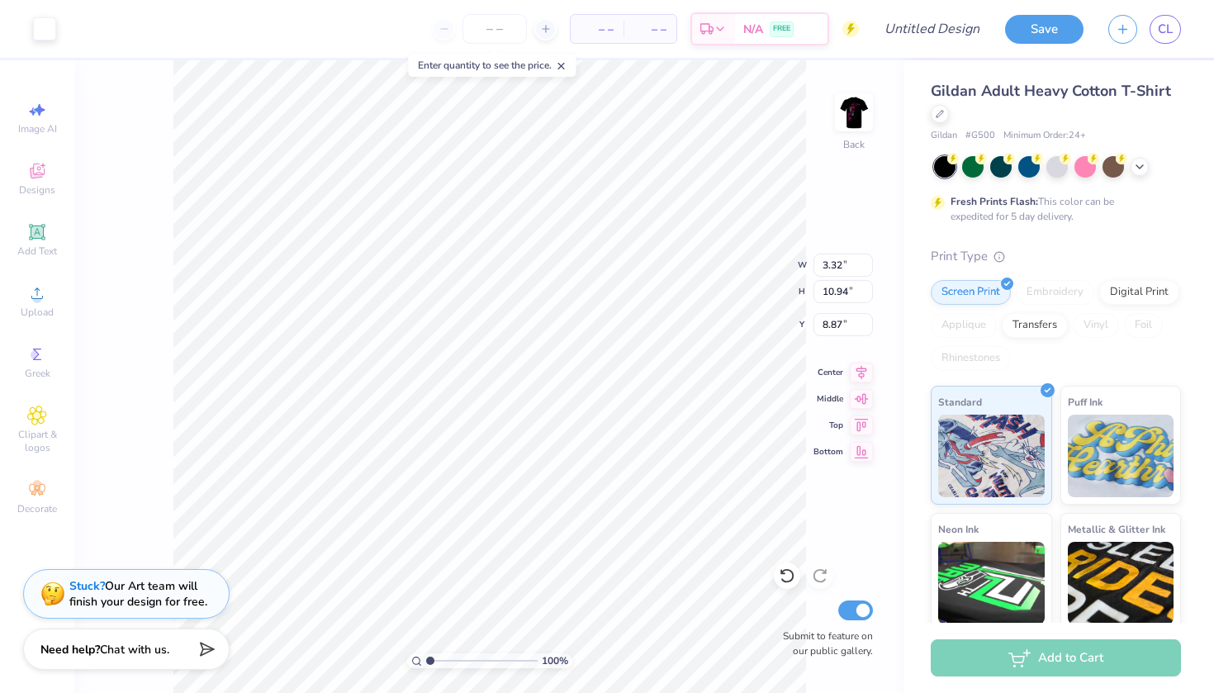
type input "8.57"
type input "18.00"
type input "2.42"
type input "3.32"
type input "10.94"
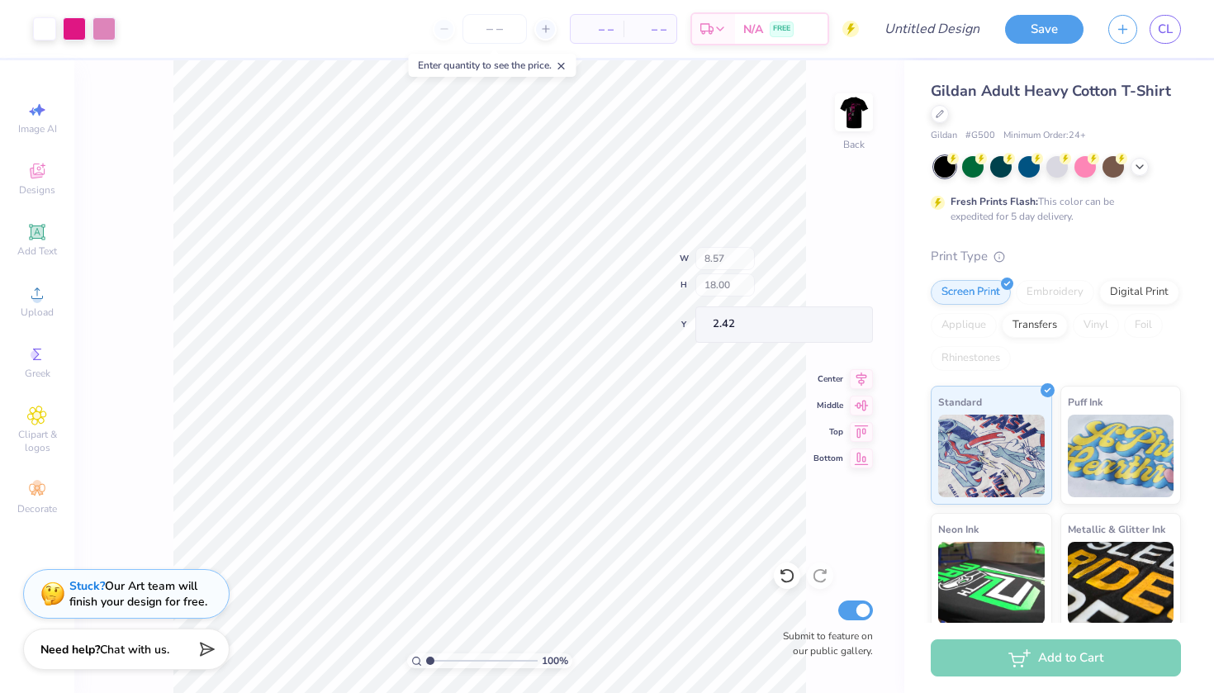
type input "8.87"
click at [850, 88] on div "100 % Back W 3.32 3.32 " H 10.94 10.94 " Y 8.87 8.87 " Center Middle Top Bottom…" at bounding box center [489, 376] width 830 height 633
click at [851, 109] on img at bounding box center [854, 112] width 66 height 66
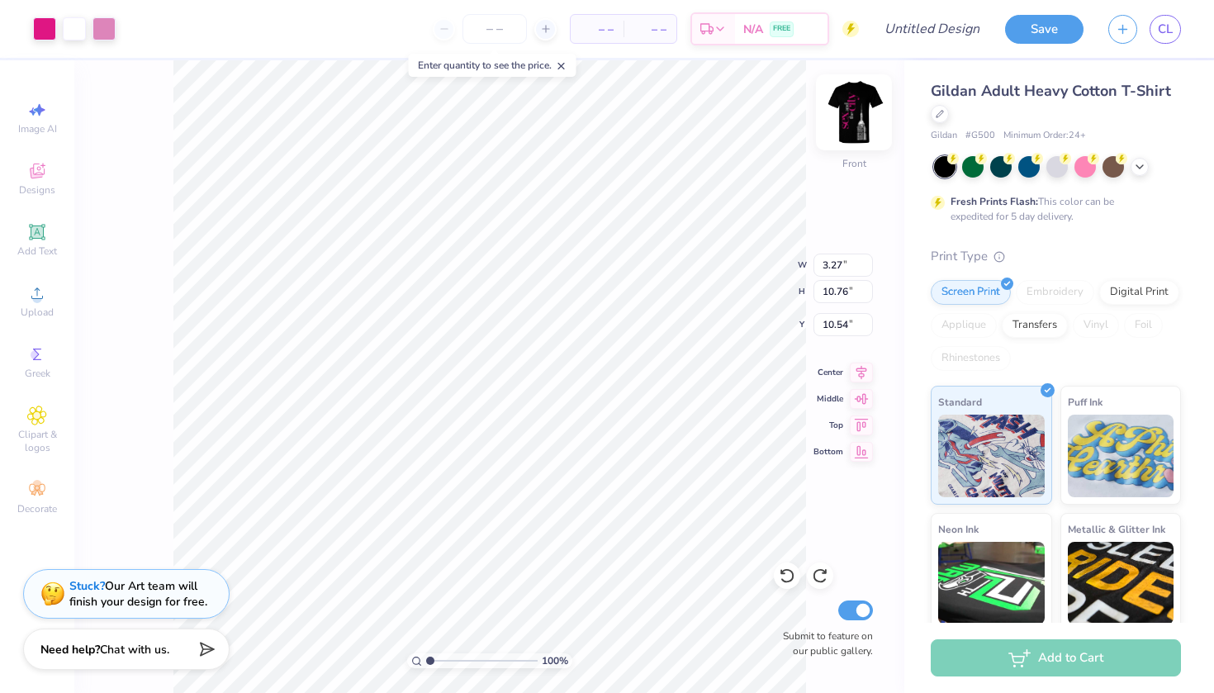
type input "8.43"
type input "17.71"
type input "4.19"
click at [856, 108] on img at bounding box center [854, 112] width 66 height 66
type input "1.44"
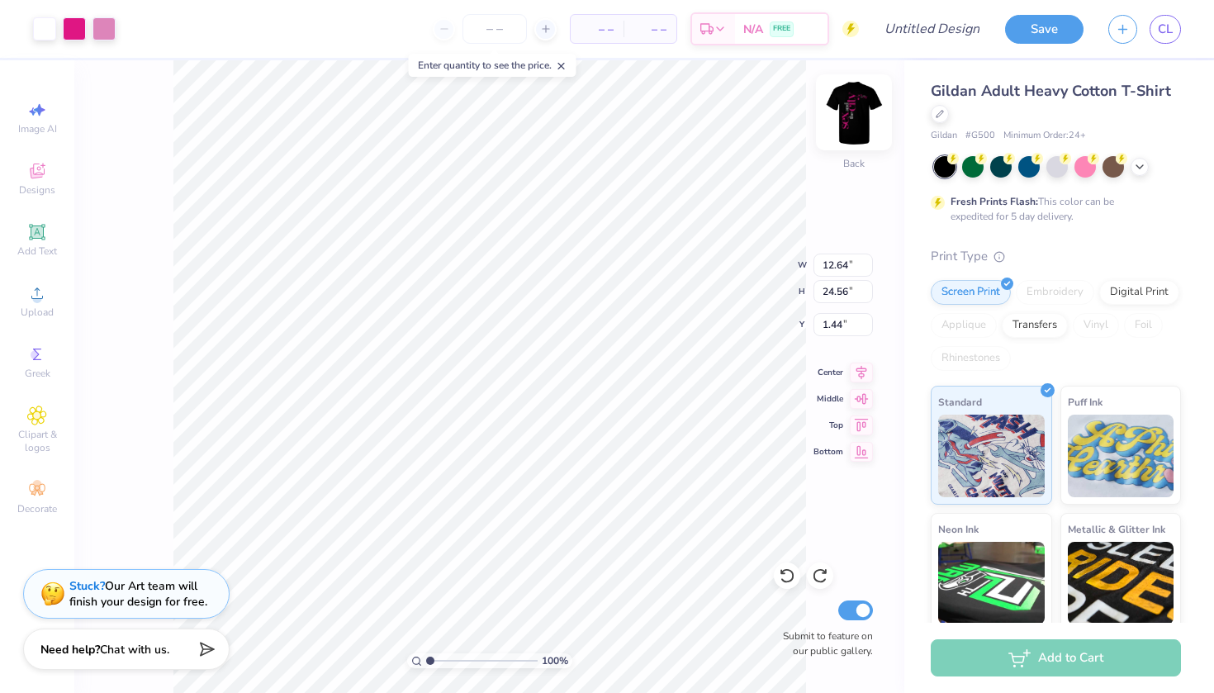
click at [851, 118] on img at bounding box center [854, 112] width 66 height 66
click at [864, 119] on img at bounding box center [854, 112] width 66 height 66
type input "1.69"
type input "3.22"
click at [867, 112] on img at bounding box center [854, 112] width 66 height 66
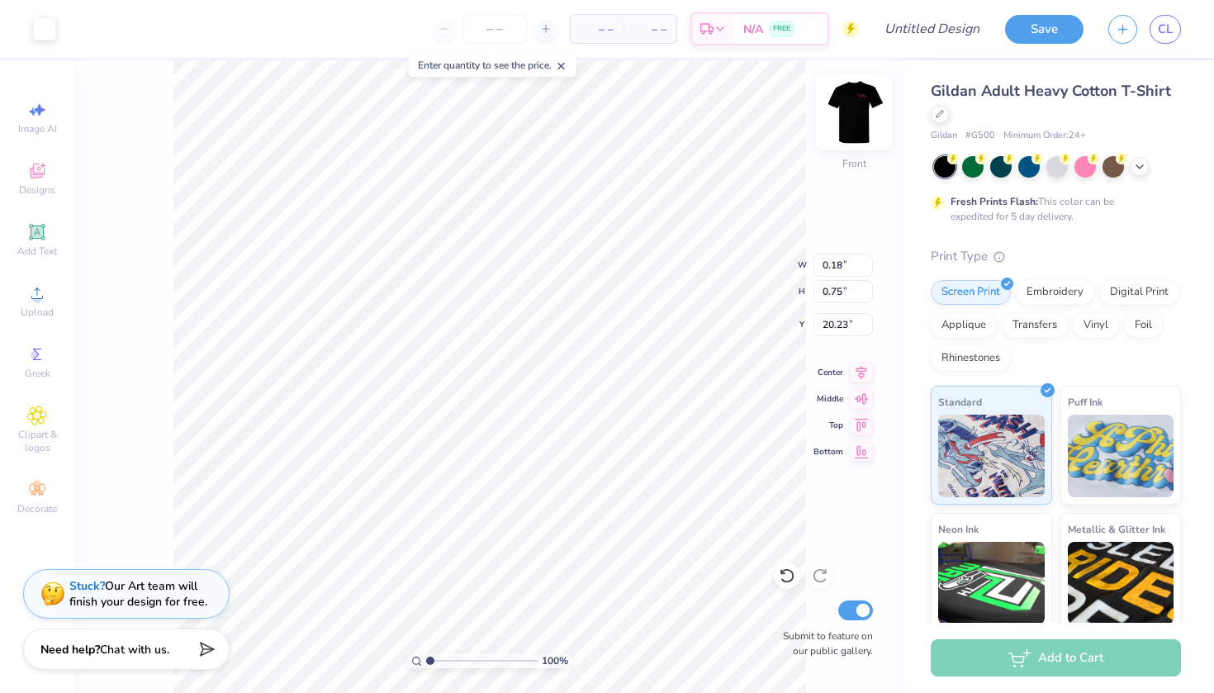
type input "3.27"
type input "10.76"
type input "10.54"
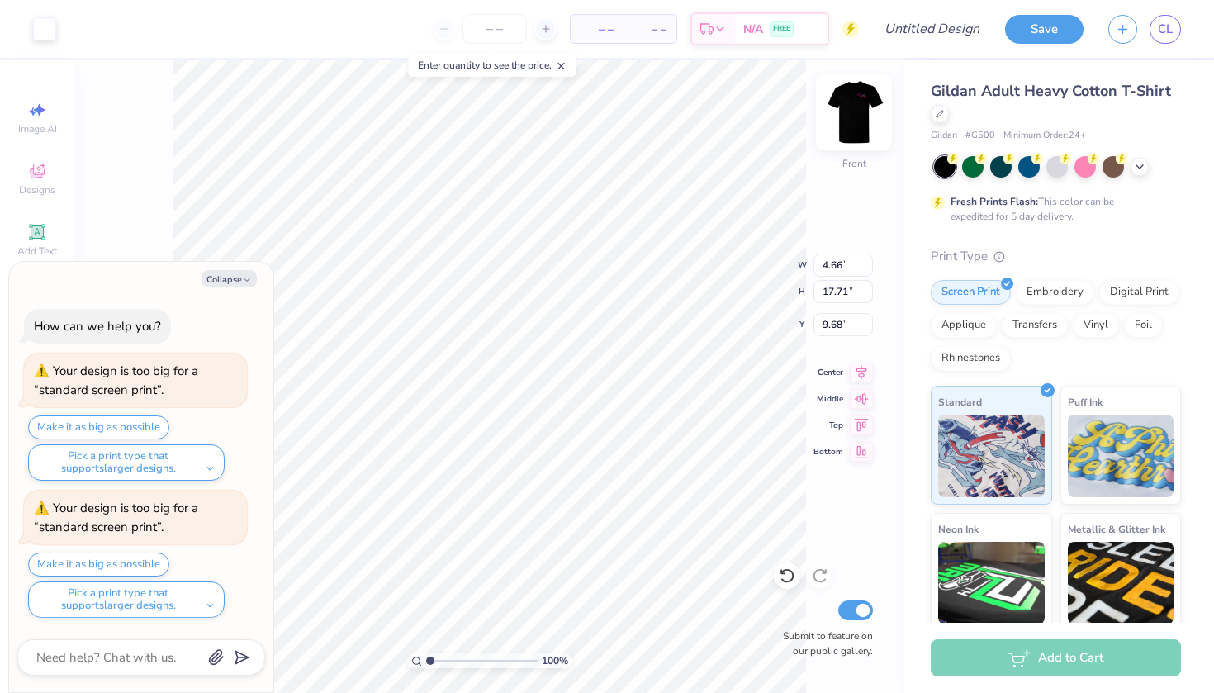
type textarea "x"
type input "7.00"
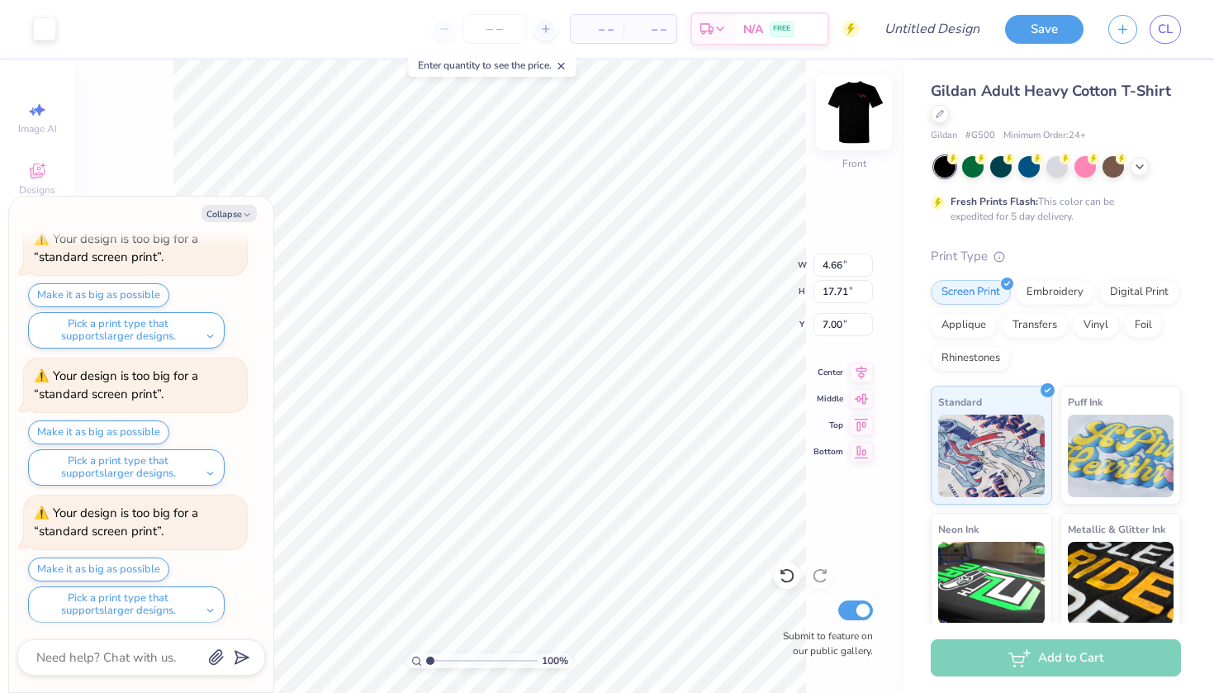
scroll to position [478, 0]
type textarea "x"
type input "10.29"
type textarea "x"
type input "4.29"
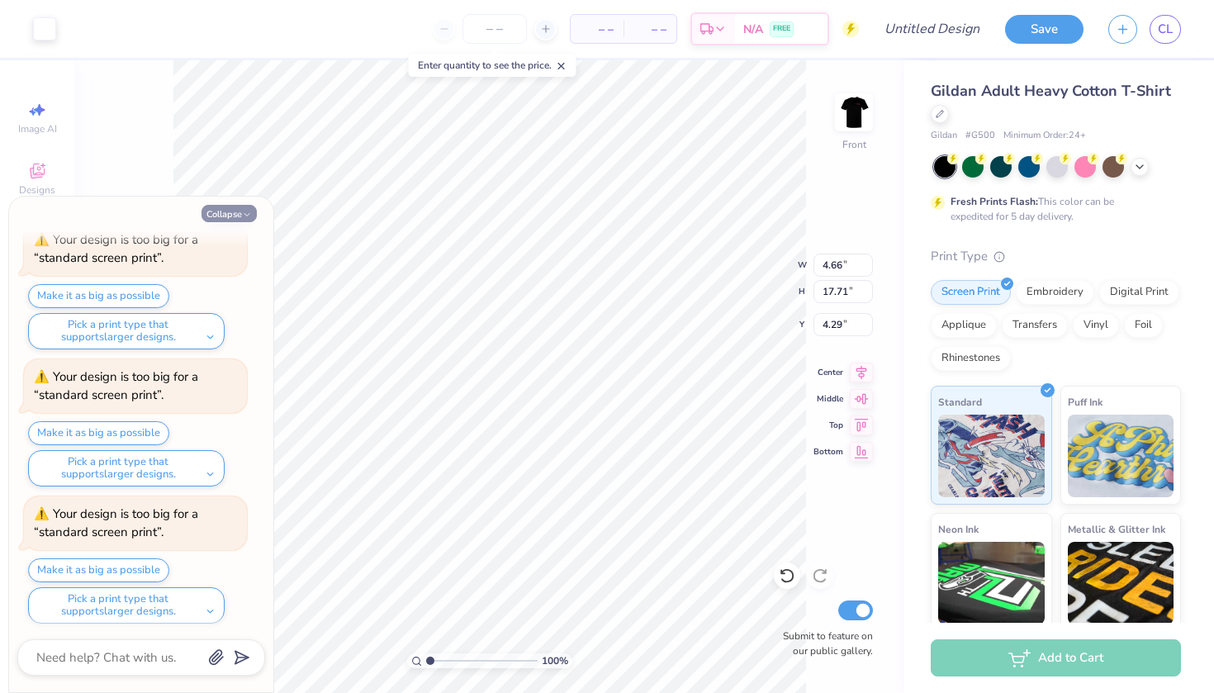
click at [234, 211] on button "Collapse" at bounding box center [229, 213] width 55 height 17
type textarea "x"
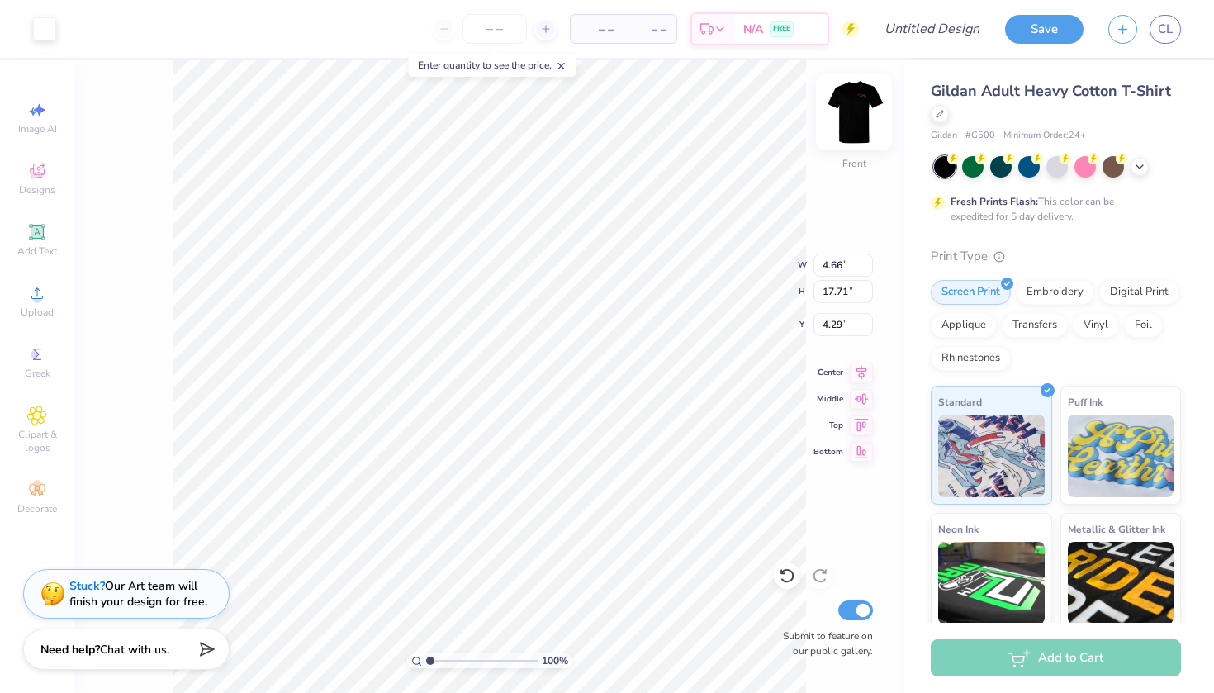
click at [856, 126] on img at bounding box center [854, 112] width 66 height 66
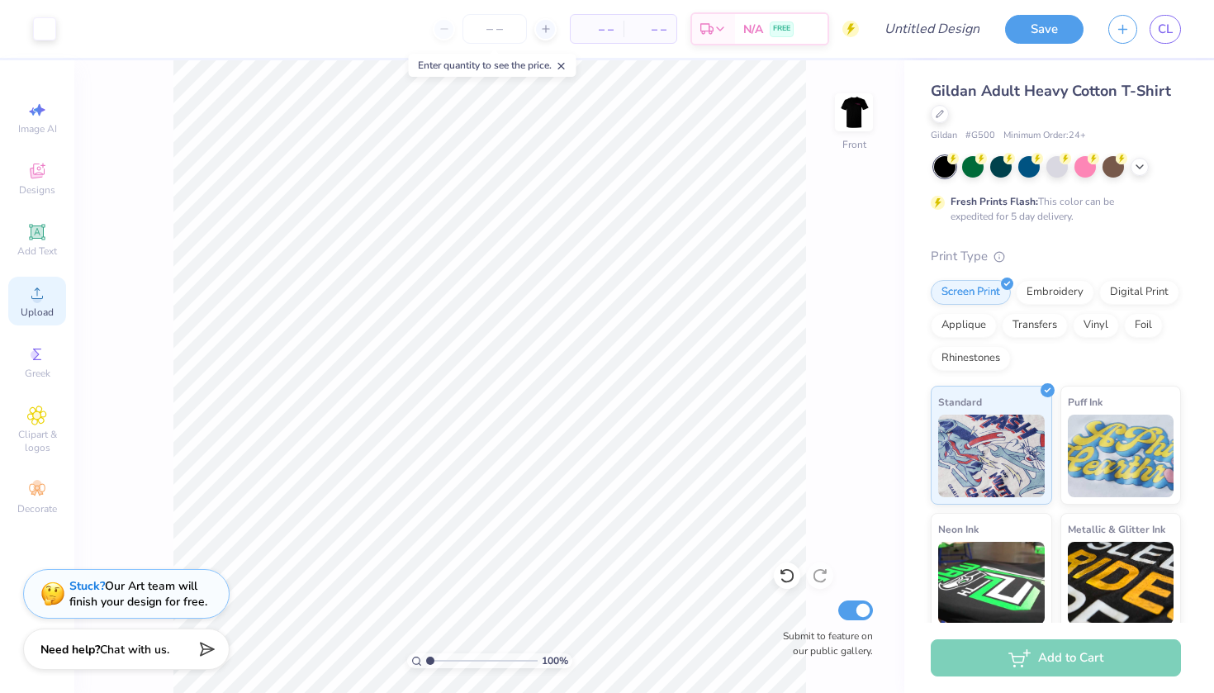
click at [42, 298] on icon at bounding box center [37, 293] width 12 height 12
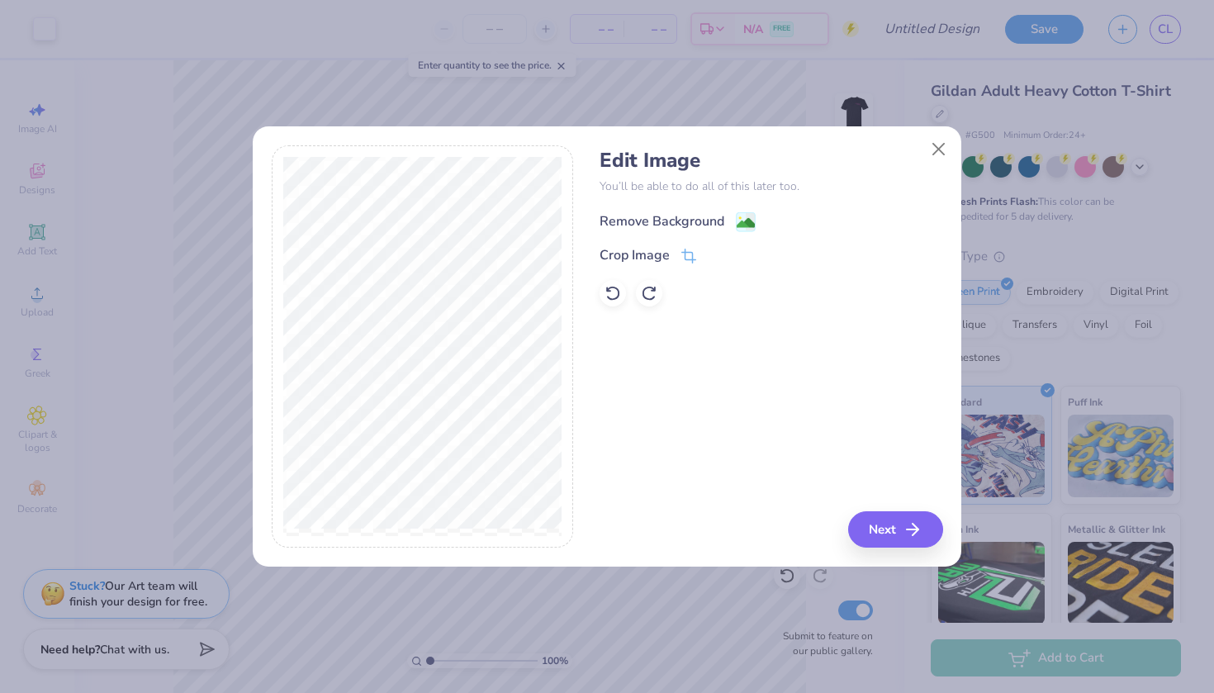
click at [742, 216] on image at bounding box center [746, 223] width 18 height 18
click at [913, 525] on icon "button" at bounding box center [918, 529] width 20 height 20
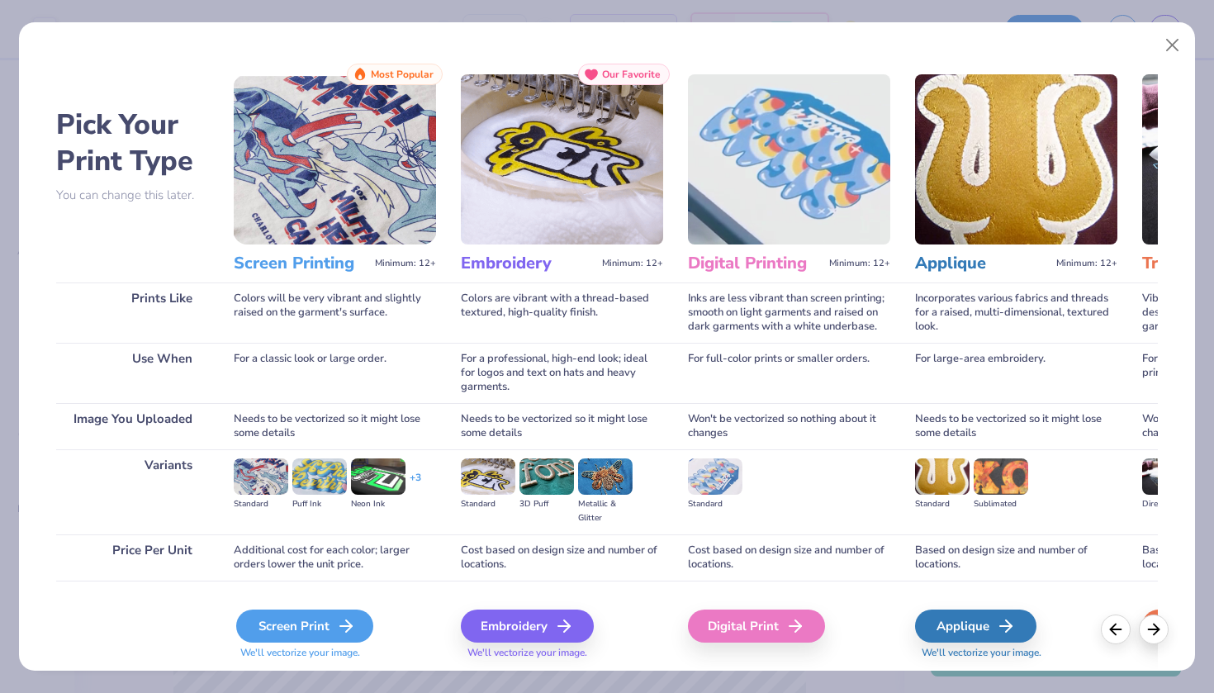
click at [318, 616] on div "Screen Print" at bounding box center [304, 626] width 137 height 33
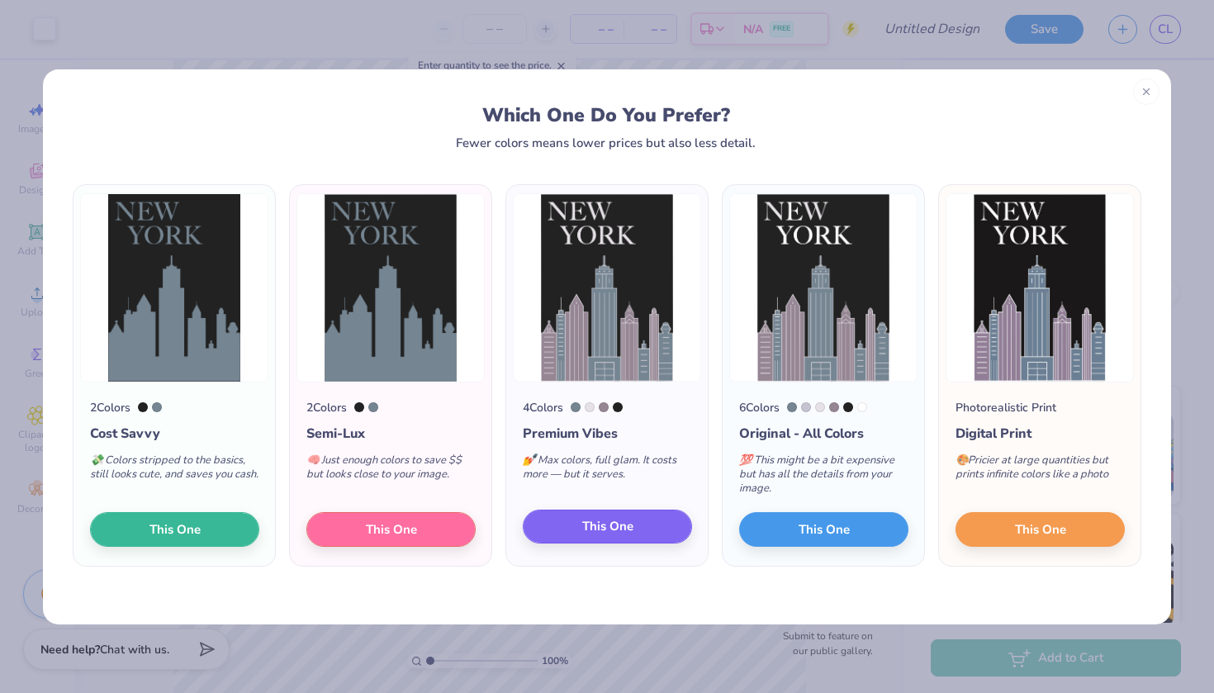
click at [565, 528] on button "This One" at bounding box center [607, 527] width 169 height 35
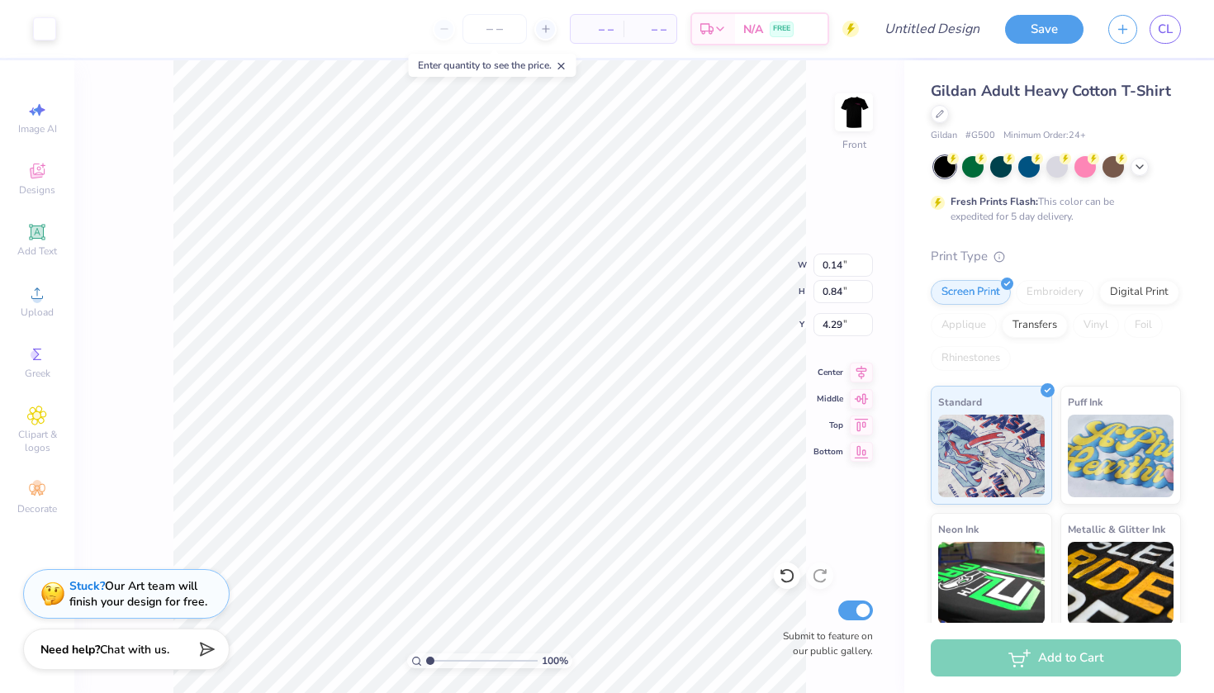
type input "12.72"
type input "18.00"
type input "5.25"
type input "19.81"
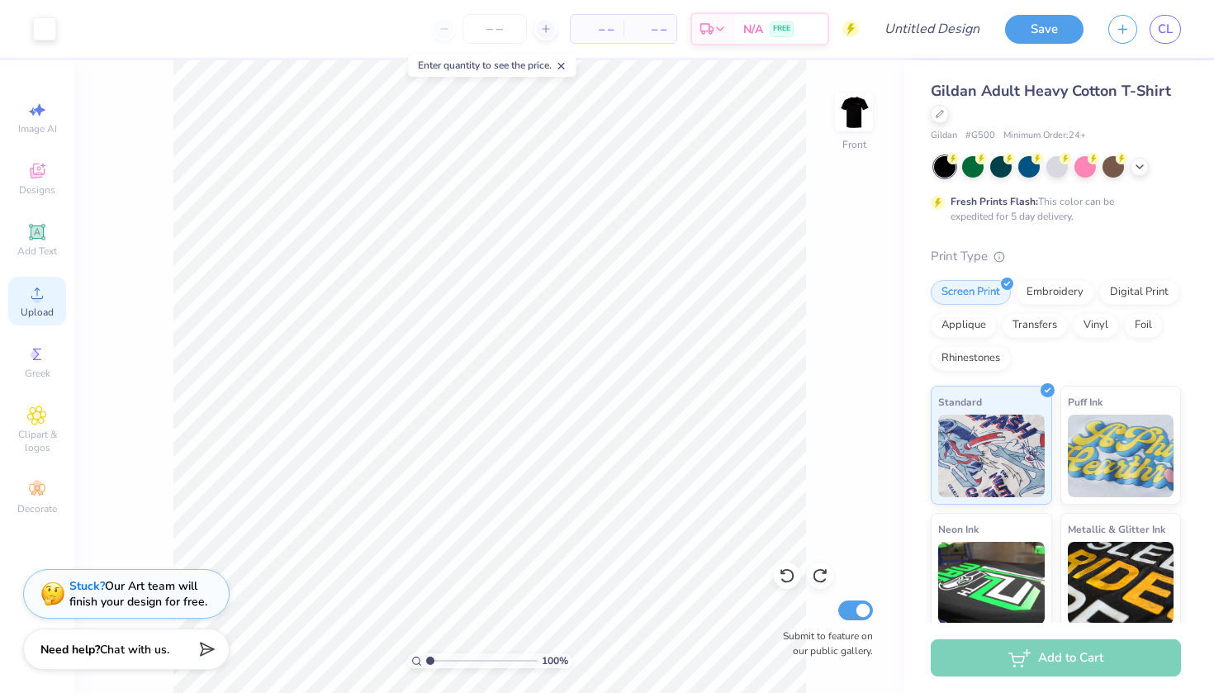
click at [36, 296] on circle at bounding box center [36, 298] width 9 height 9
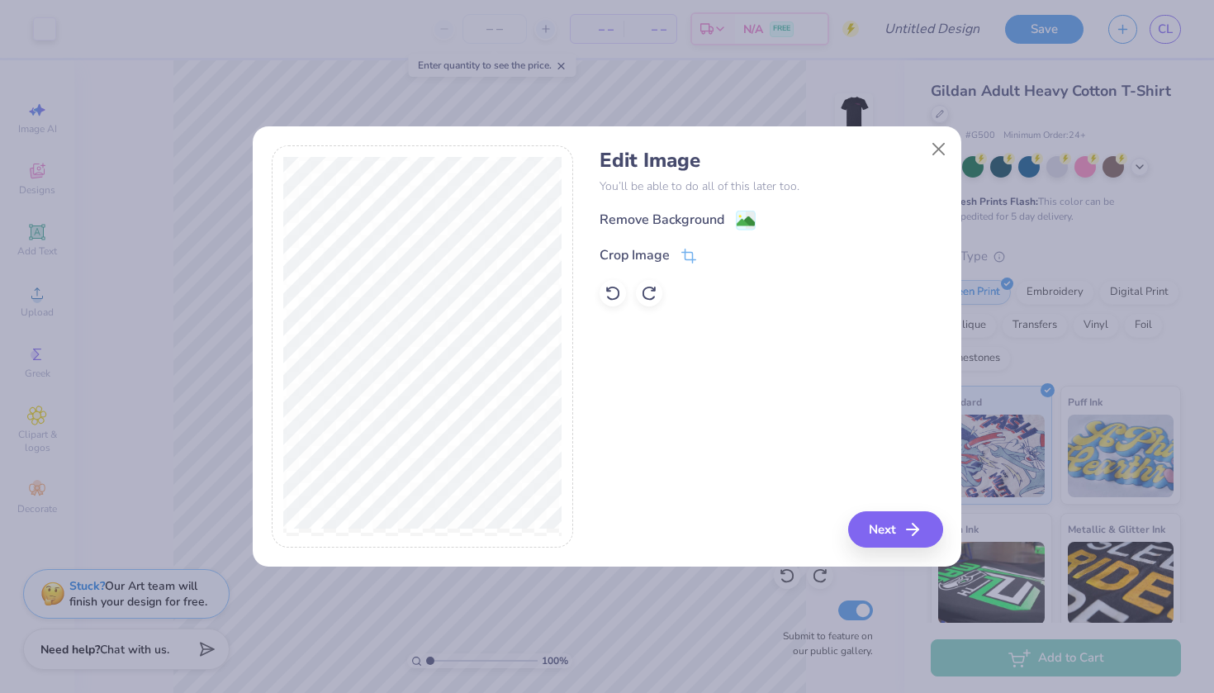
click at [756, 210] on div "Remove Background" at bounding box center [771, 220] width 343 height 21
click at [747, 221] on image at bounding box center [746, 223] width 18 height 18
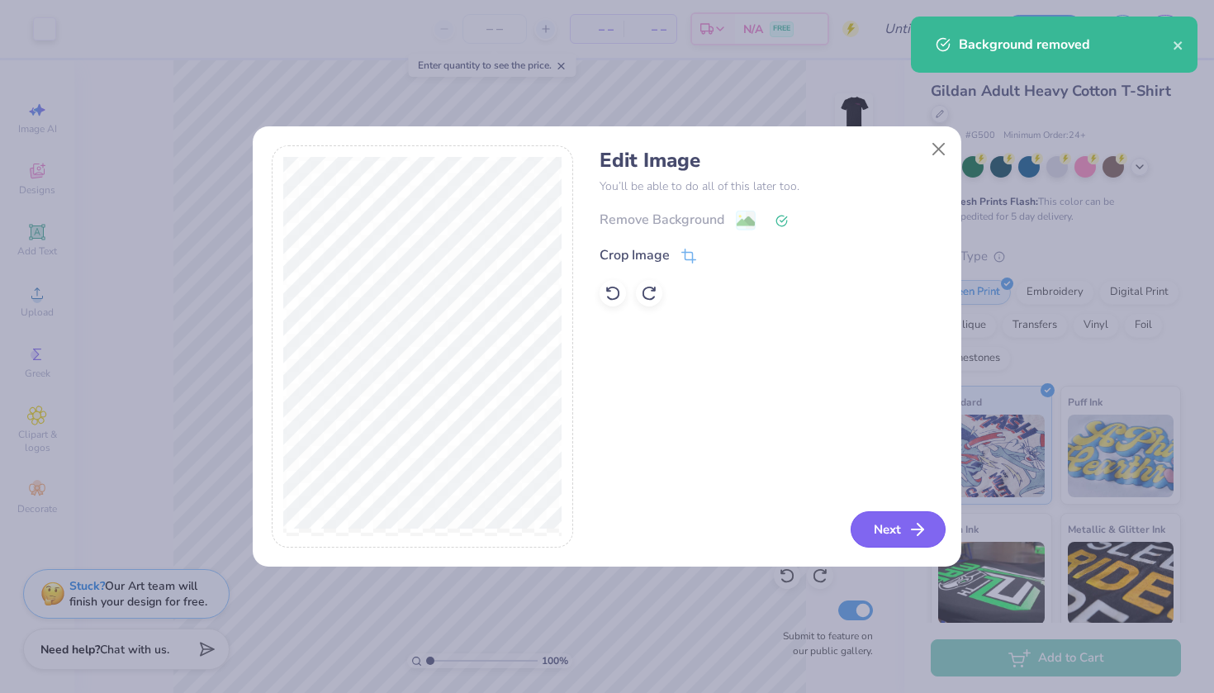
click at [889, 529] on button "Next" at bounding box center [898, 529] width 95 height 36
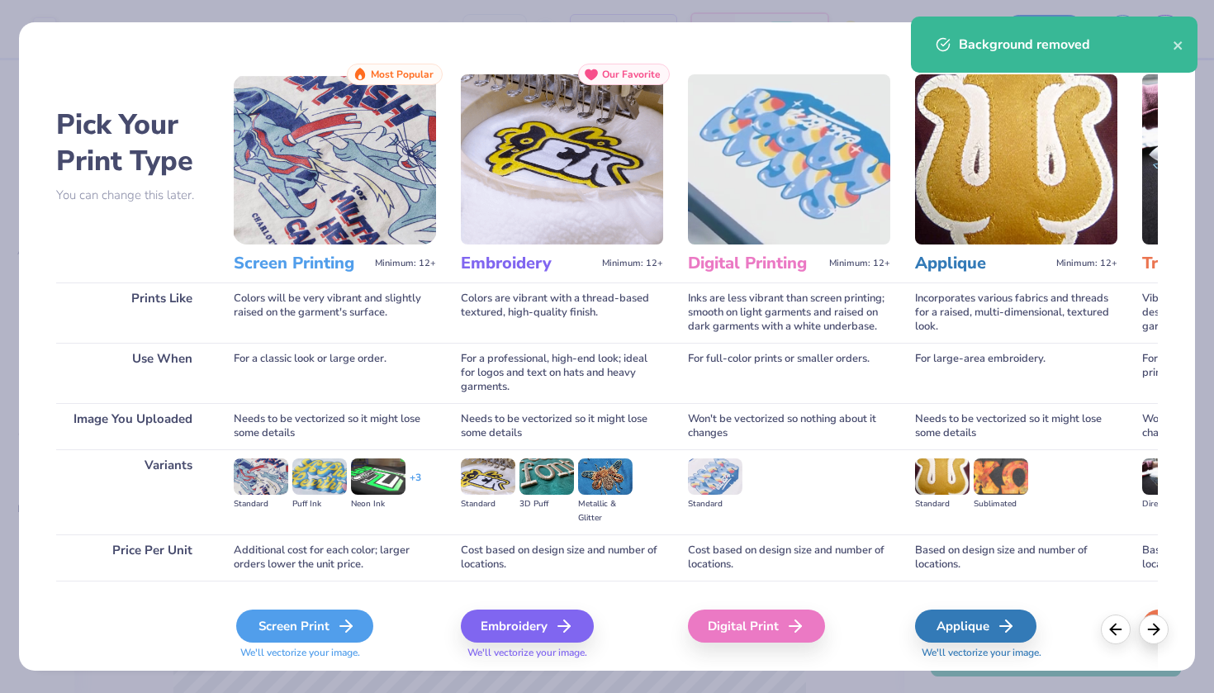
click at [352, 623] on icon at bounding box center [346, 626] width 20 height 20
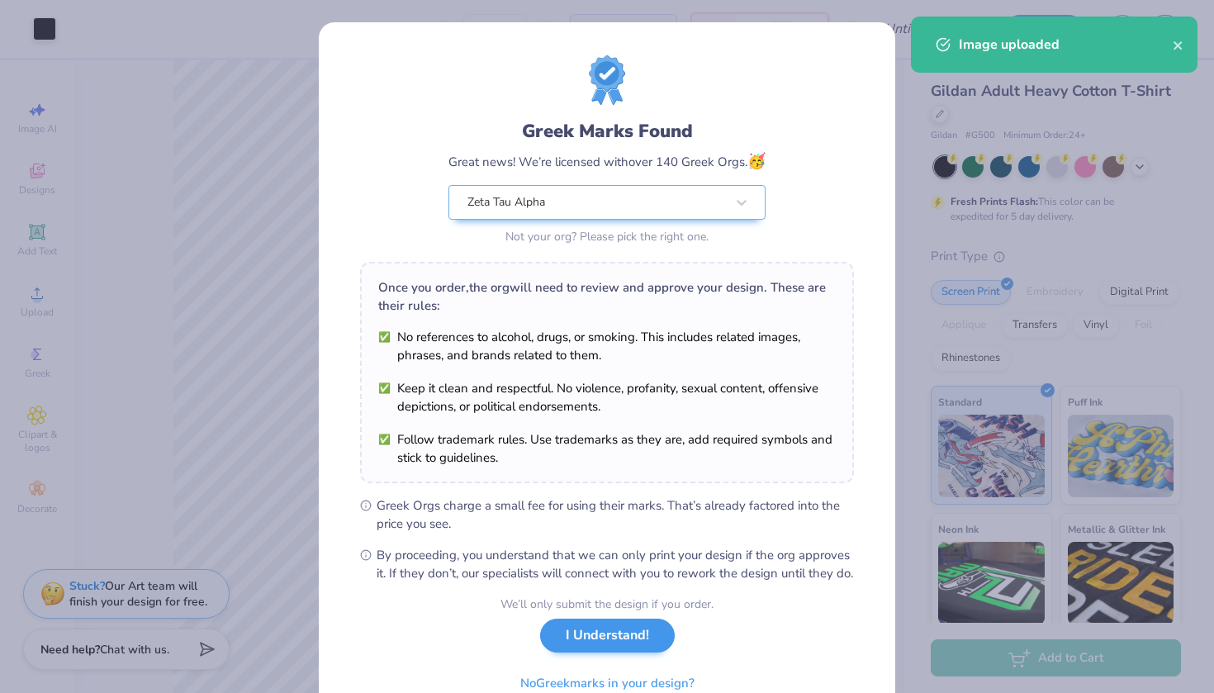
click at [623, 650] on button "I Understand!" at bounding box center [607, 636] width 135 height 34
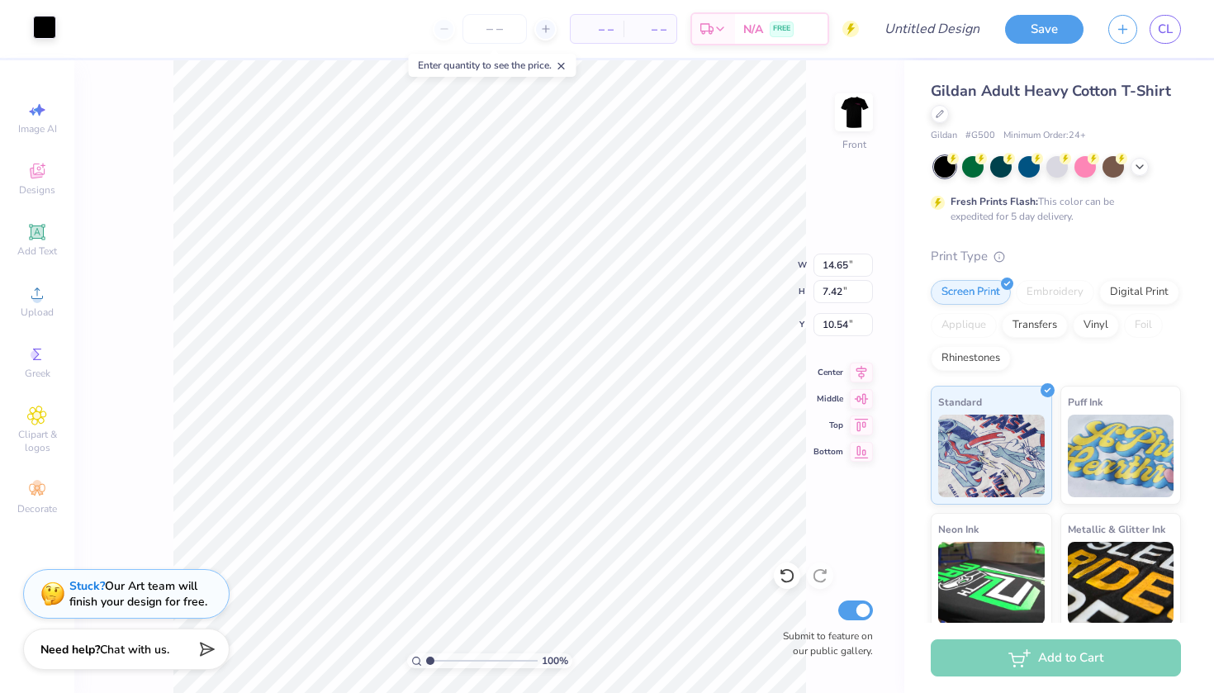
click at [36, 30] on div at bounding box center [44, 27] width 23 height 23
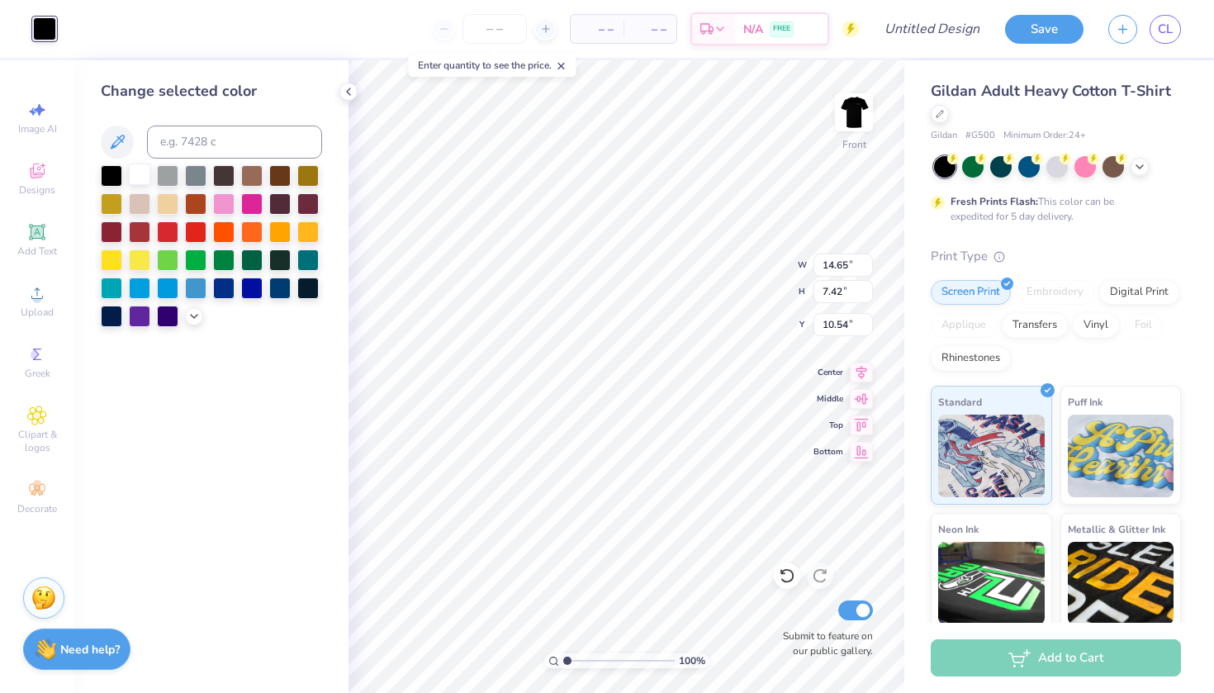
click at [143, 179] on div at bounding box center [139, 174] width 21 height 21
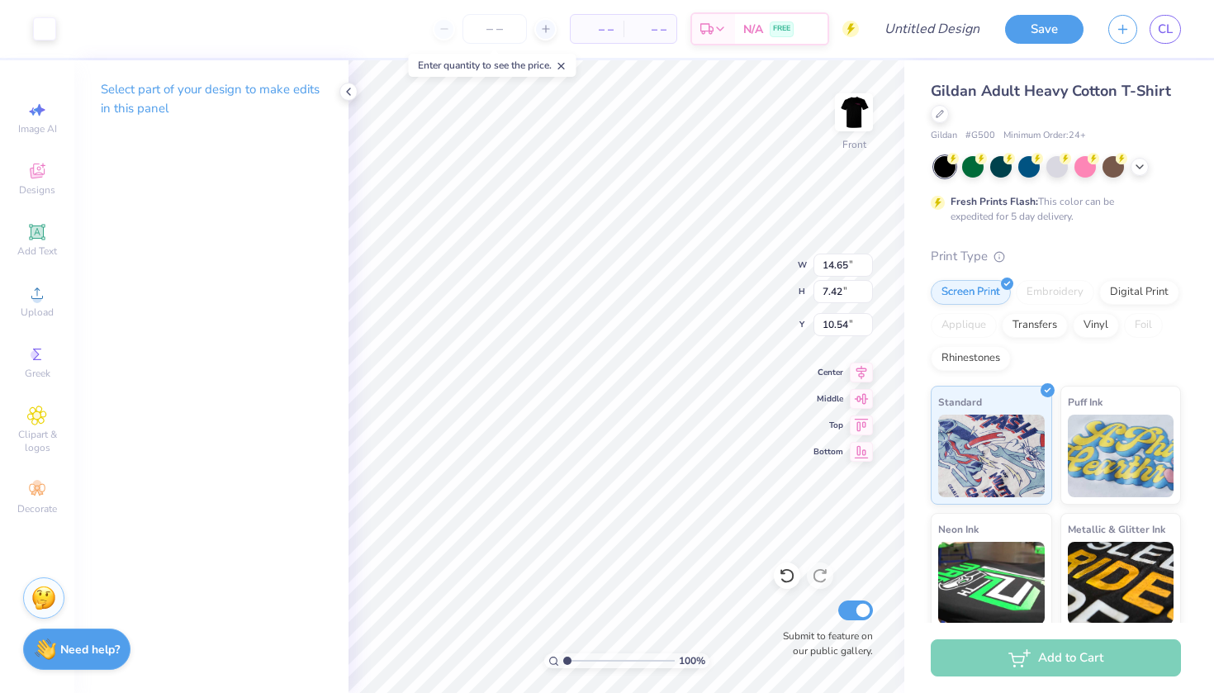
type input "20.58"
type input "3.27"
type input "10.76"
type input "5.15"
type input "1.02"
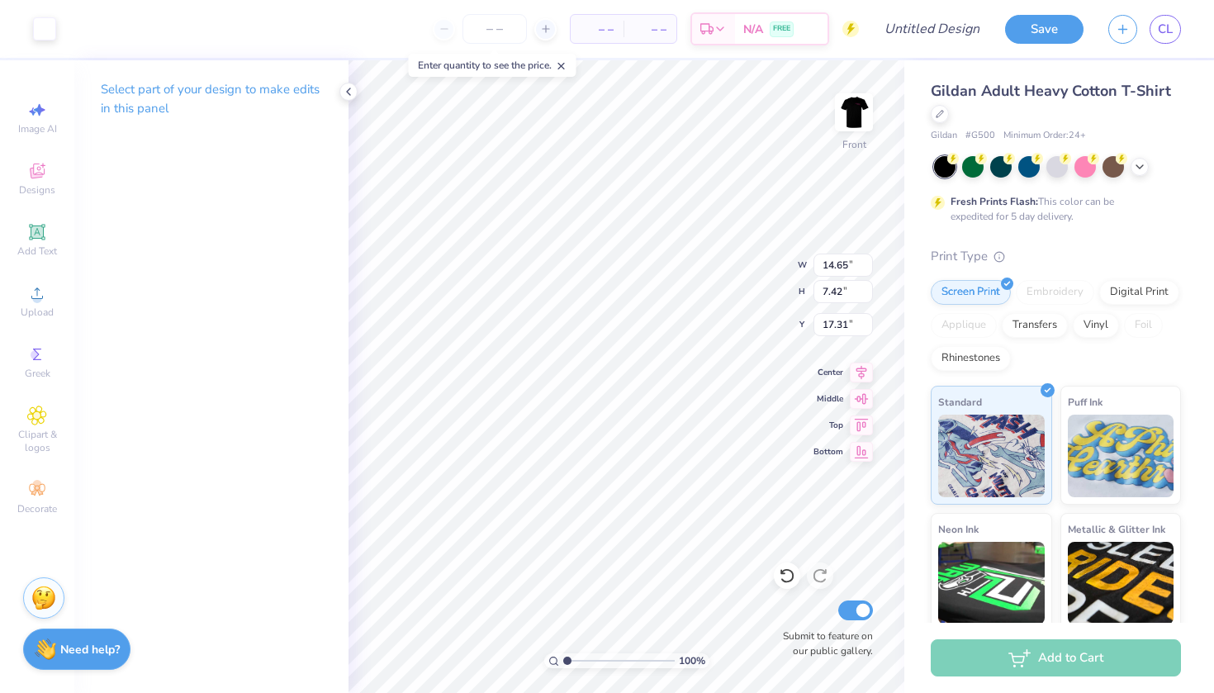
type input "20.08"
click at [861, 102] on img at bounding box center [854, 112] width 66 height 66
click at [847, 116] on img at bounding box center [854, 112] width 66 height 66
type input "9.21"
type input "12.38"
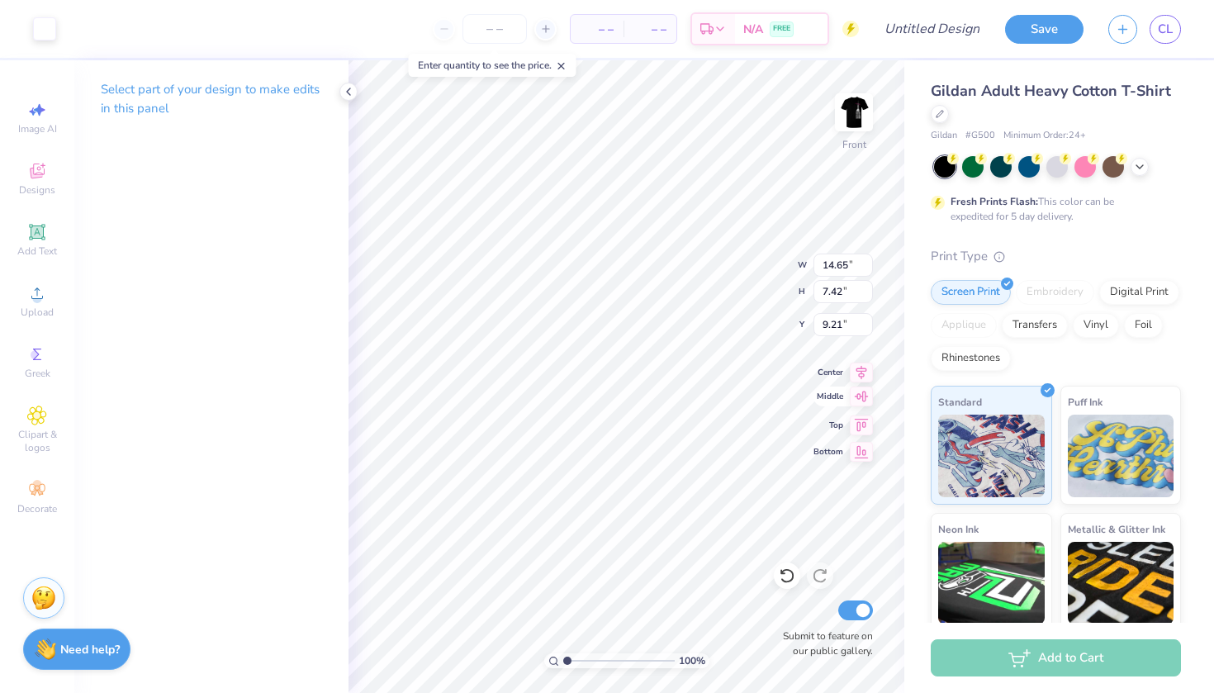
type input "6.27"
type input "6.55"
type input "12.84"
click at [848, 130] on img at bounding box center [854, 112] width 66 height 66
type input "2.13"
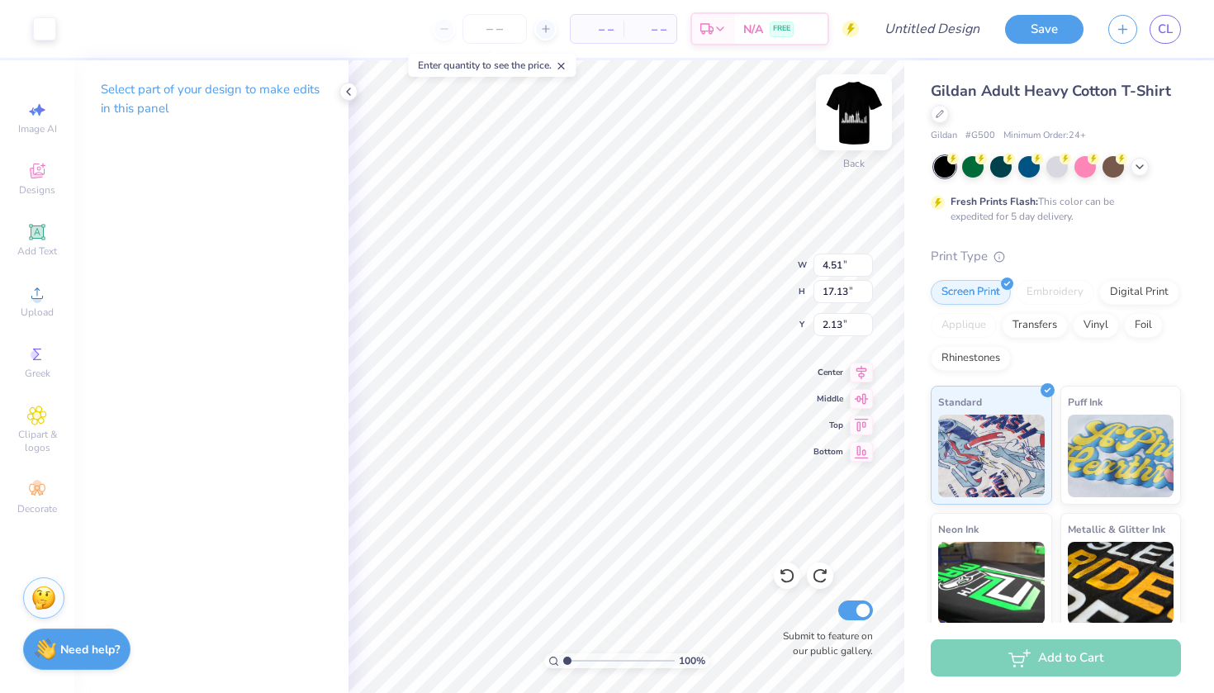
type input "4.73"
type input "18.00"
type input "5.01"
type input "4.77"
type input "2.28"
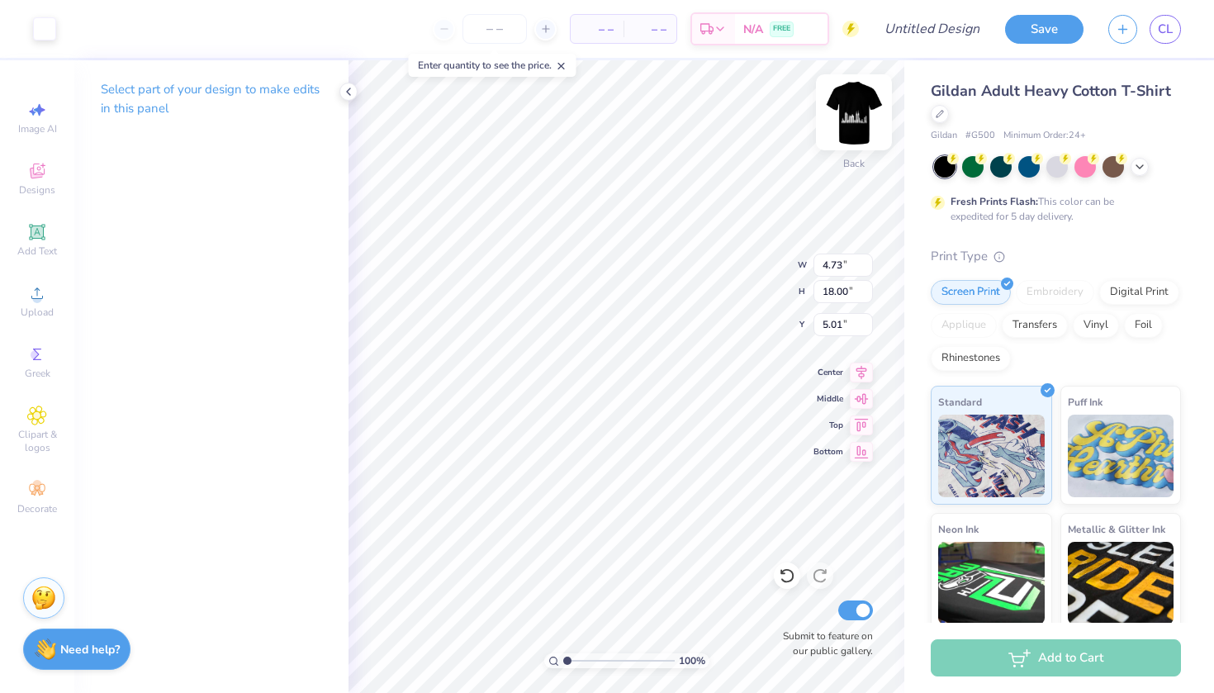
type input "3.22"
click at [850, 111] on img at bounding box center [854, 112] width 66 height 66
type input "10.74"
type input "5.13"
type input "6.86"
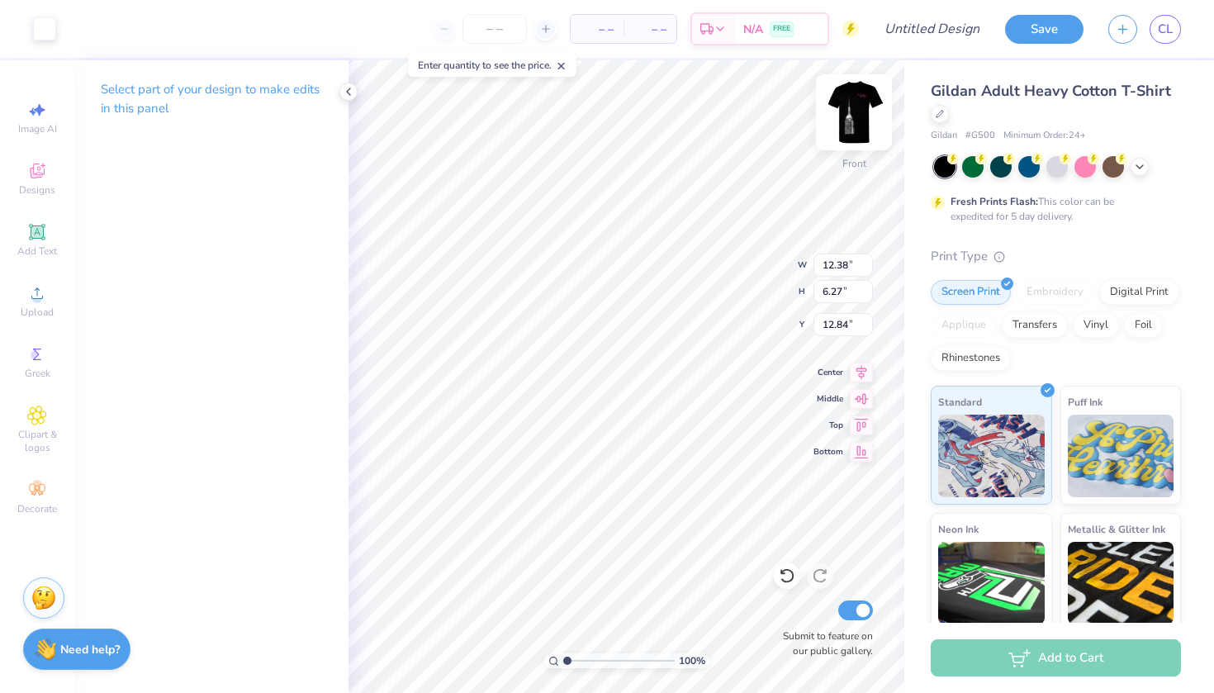
type input "11.99"
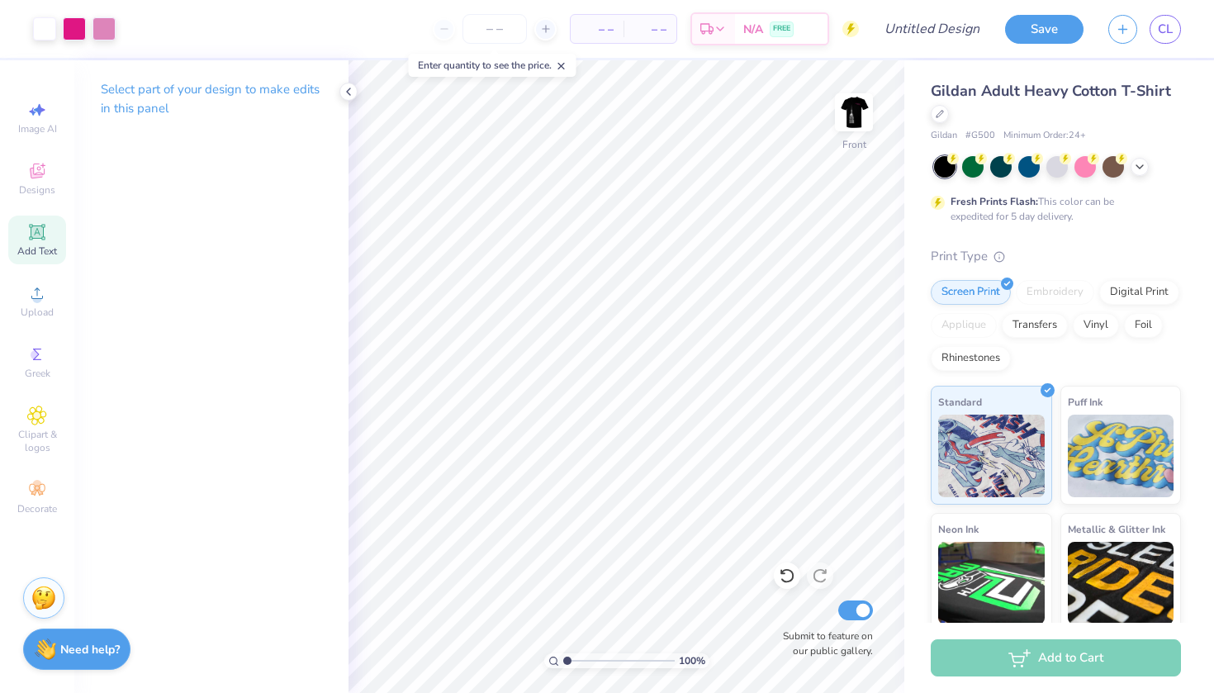
click at [41, 229] on icon at bounding box center [37, 231] width 12 height 12
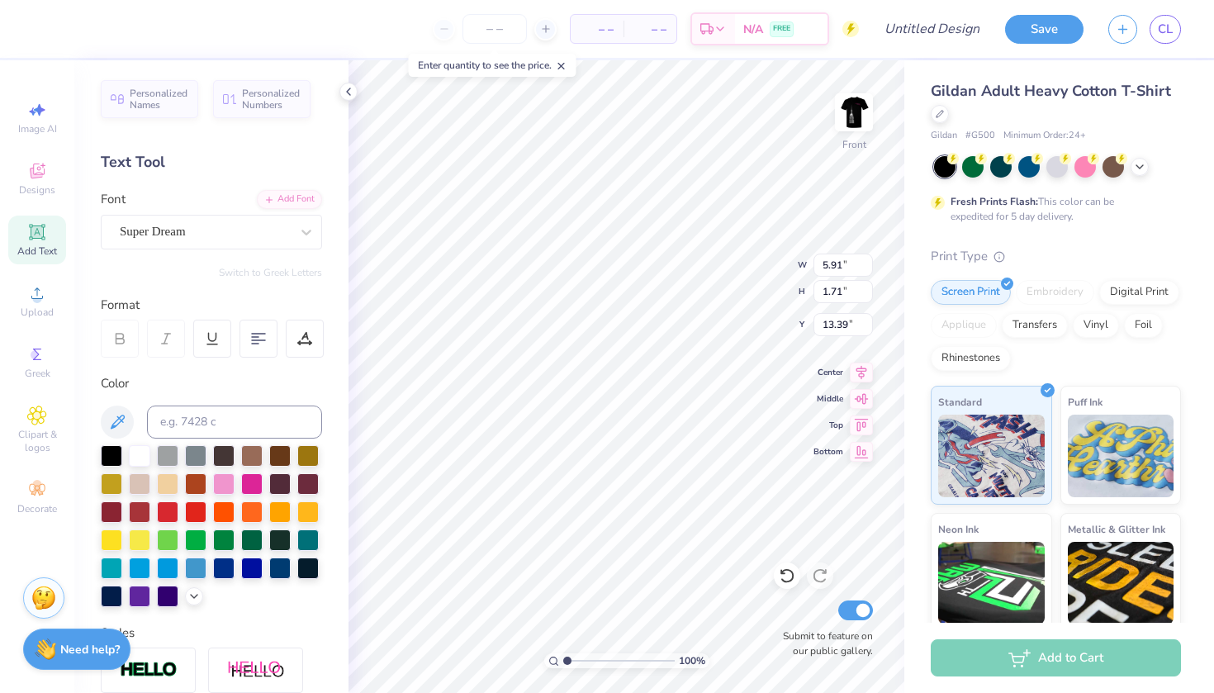
type input "19.06"
type textarea "T"
type textarea "Zeta Date Party '25"
click at [211, 233] on div "Super Dream" at bounding box center [204, 232] width 173 height 26
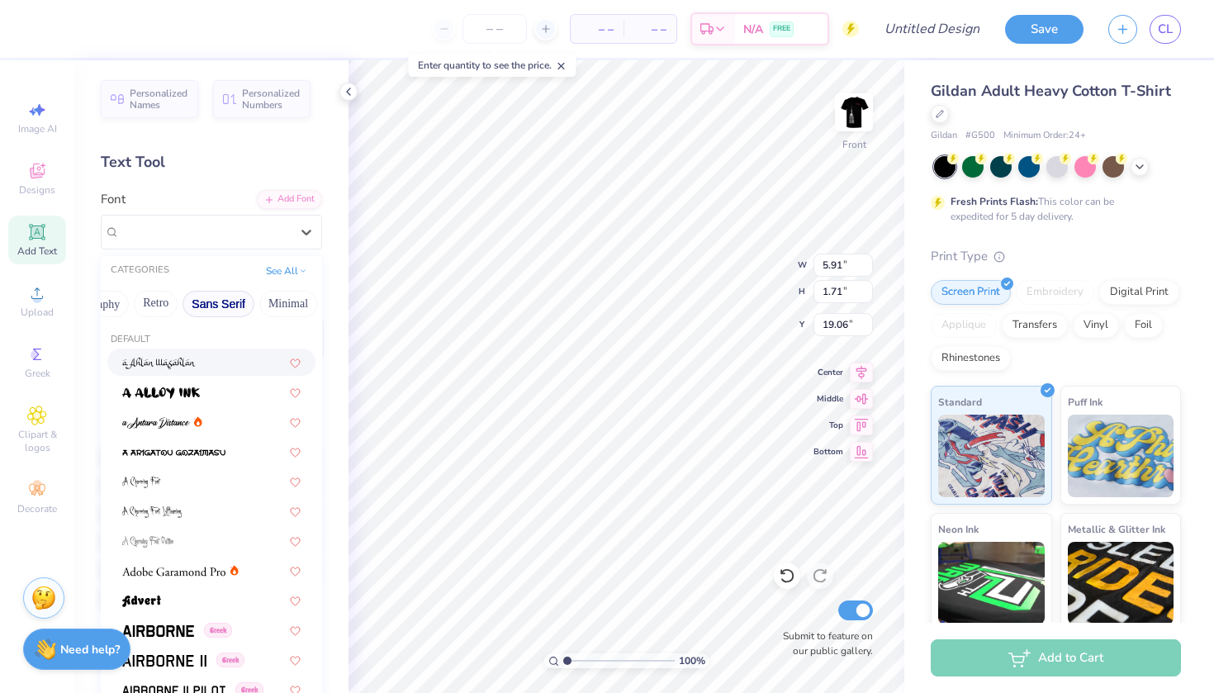
scroll to position [0, 309]
click at [126, 301] on button "Calligraphy" at bounding box center [100, 304] width 73 height 26
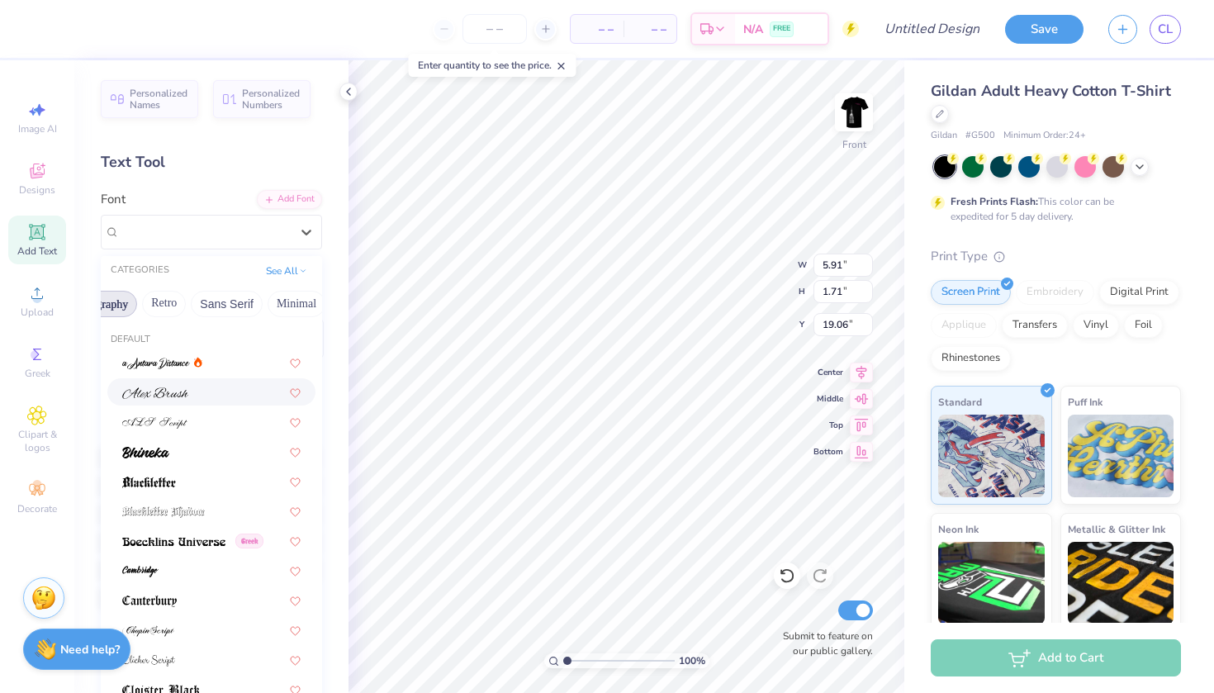
click at [201, 386] on div at bounding box center [211, 391] width 178 height 17
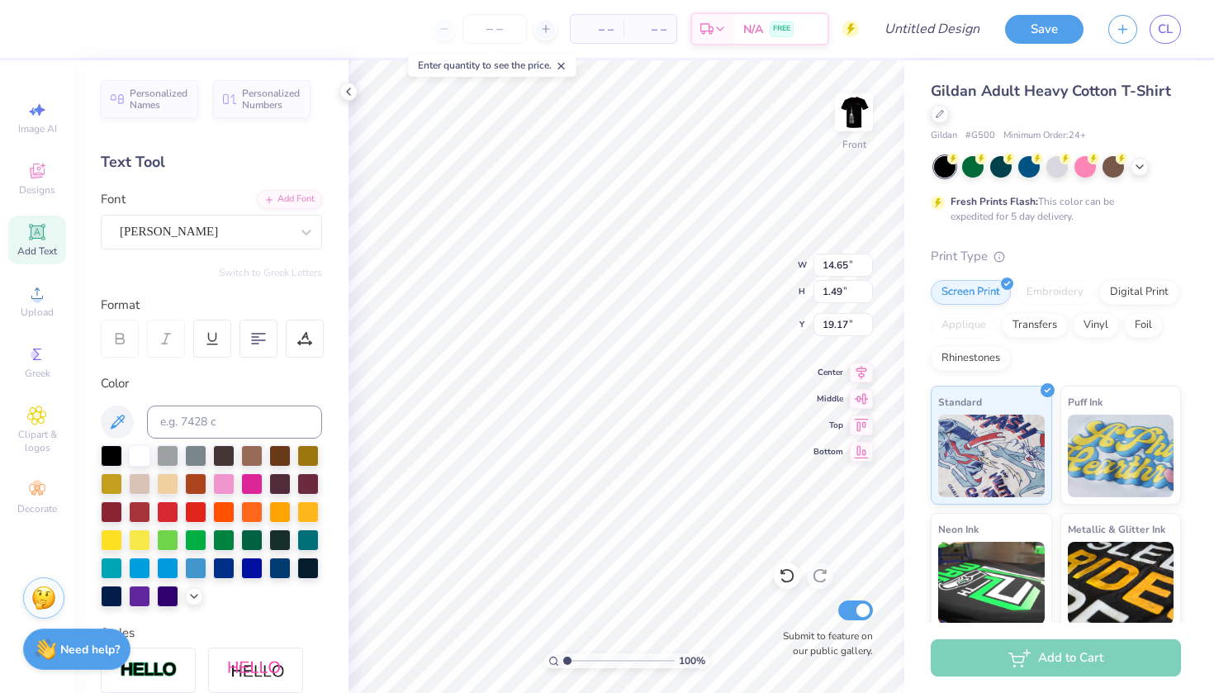
type input "6.37"
type input "0.65"
type input "20.01"
type input "18.67"
click at [853, 121] on img at bounding box center [854, 112] width 66 height 66
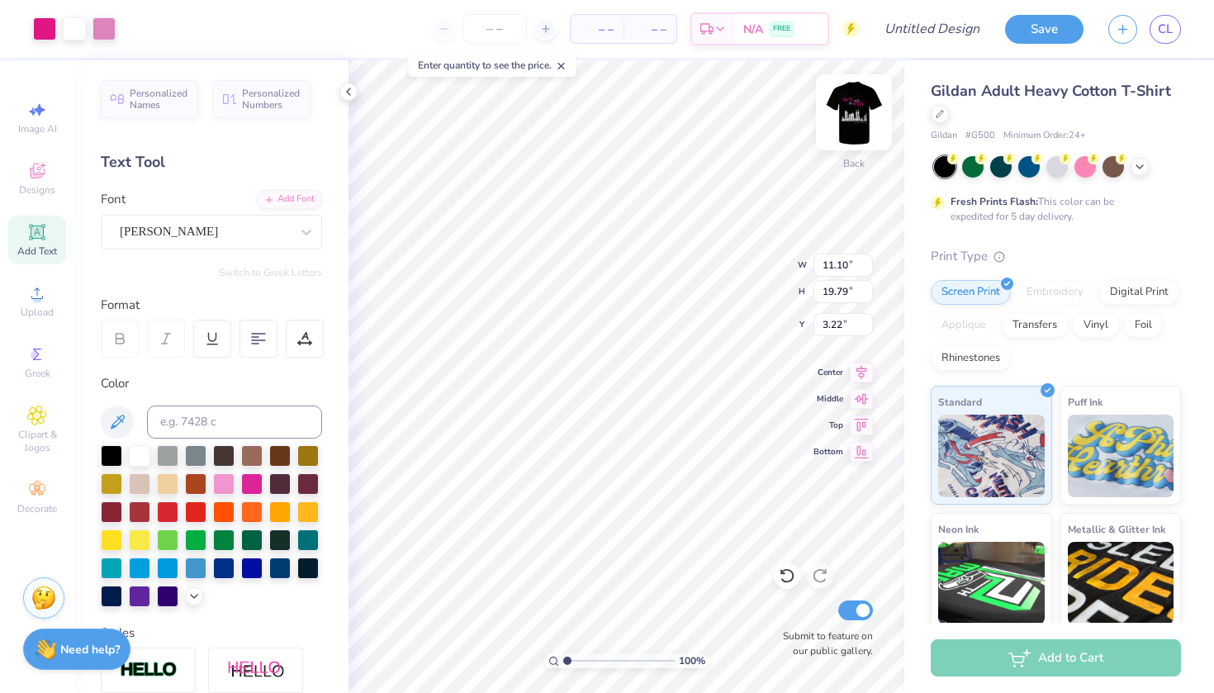
type input "3.35"
type input "2.72"
type input "8.87"
type input "8.00"
click at [843, 127] on img at bounding box center [854, 112] width 66 height 66
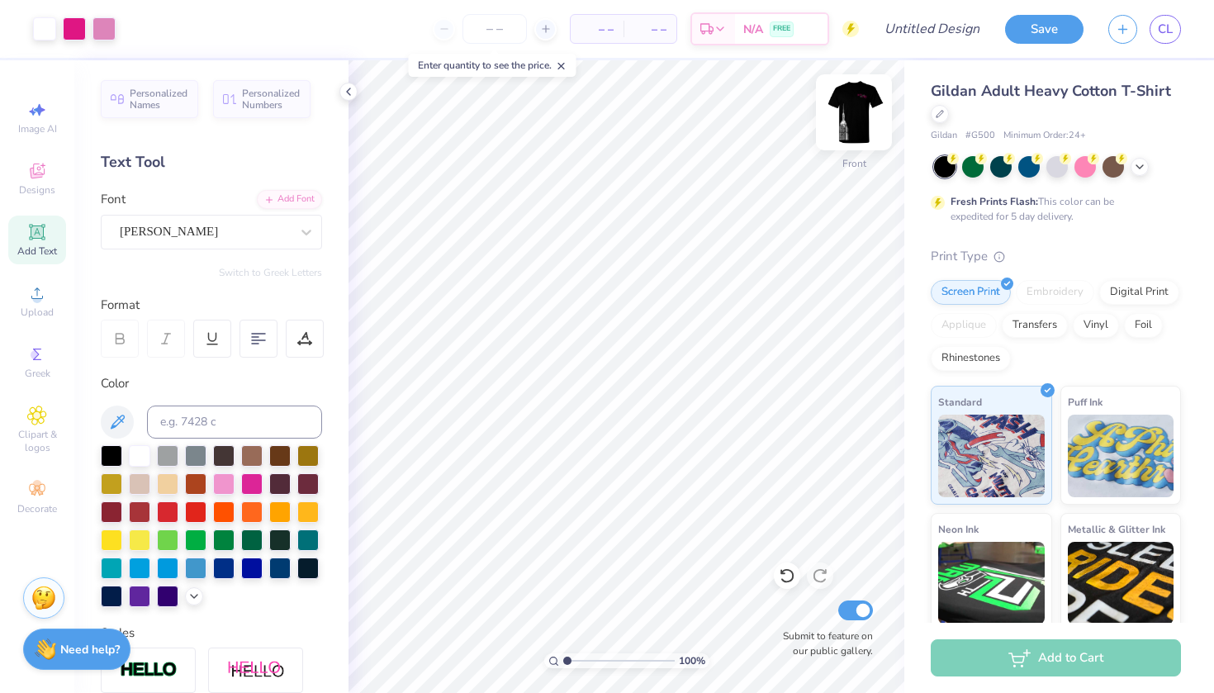
click at [863, 116] on img at bounding box center [854, 112] width 66 height 66
click at [850, 113] on img at bounding box center [854, 112] width 66 height 66
click at [859, 105] on img at bounding box center [854, 112] width 66 height 66
click at [856, 114] on img at bounding box center [854, 112] width 66 height 66
click at [867, 101] on img at bounding box center [854, 112] width 66 height 66
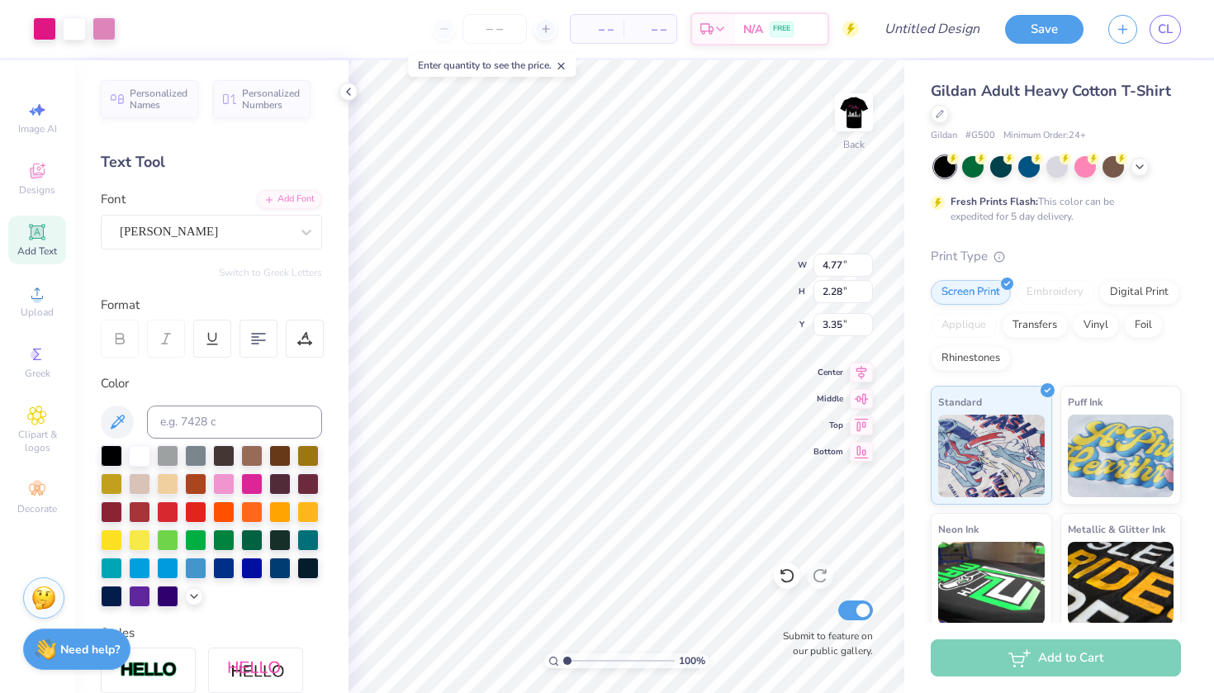
type input "5.56"
type input "2.65"
type input "3.49"
click at [861, 107] on img at bounding box center [854, 112] width 66 height 66
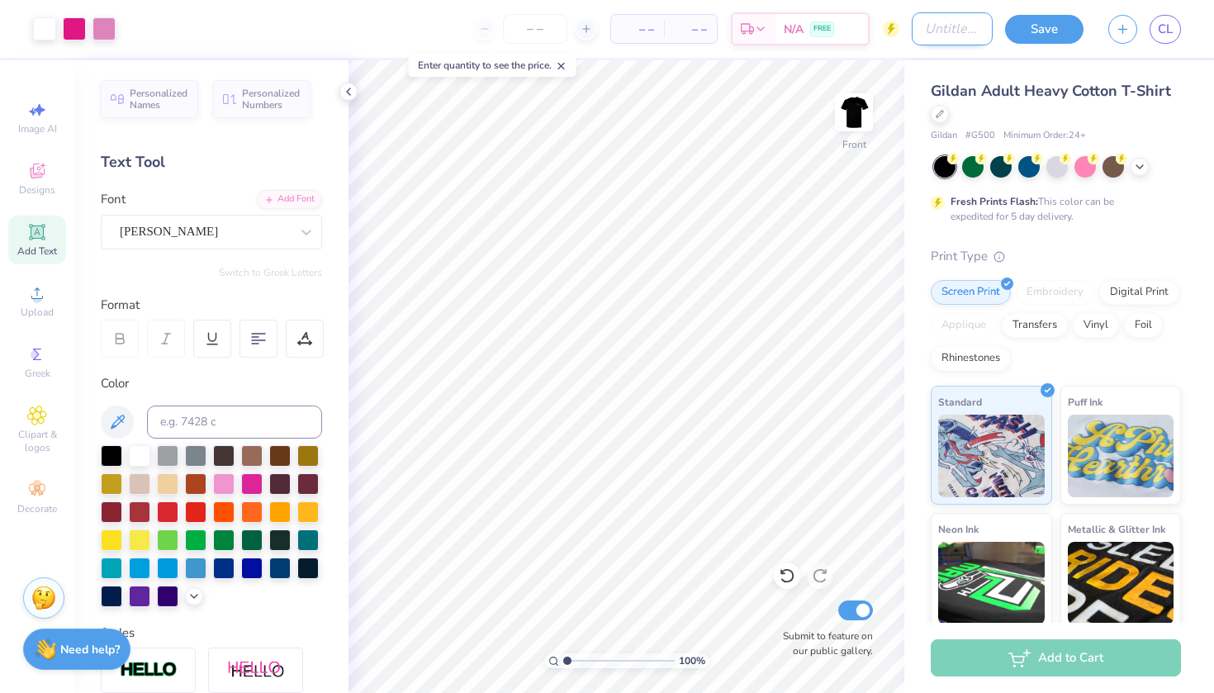
click at [912, 31] on input "Design Title" at bounding box center [952, 28] width 81 height 33
type input "s"
type input "dp"
click at [1051, 28] on button "Save" at bounding box center [1044, 26] width 78 height 29
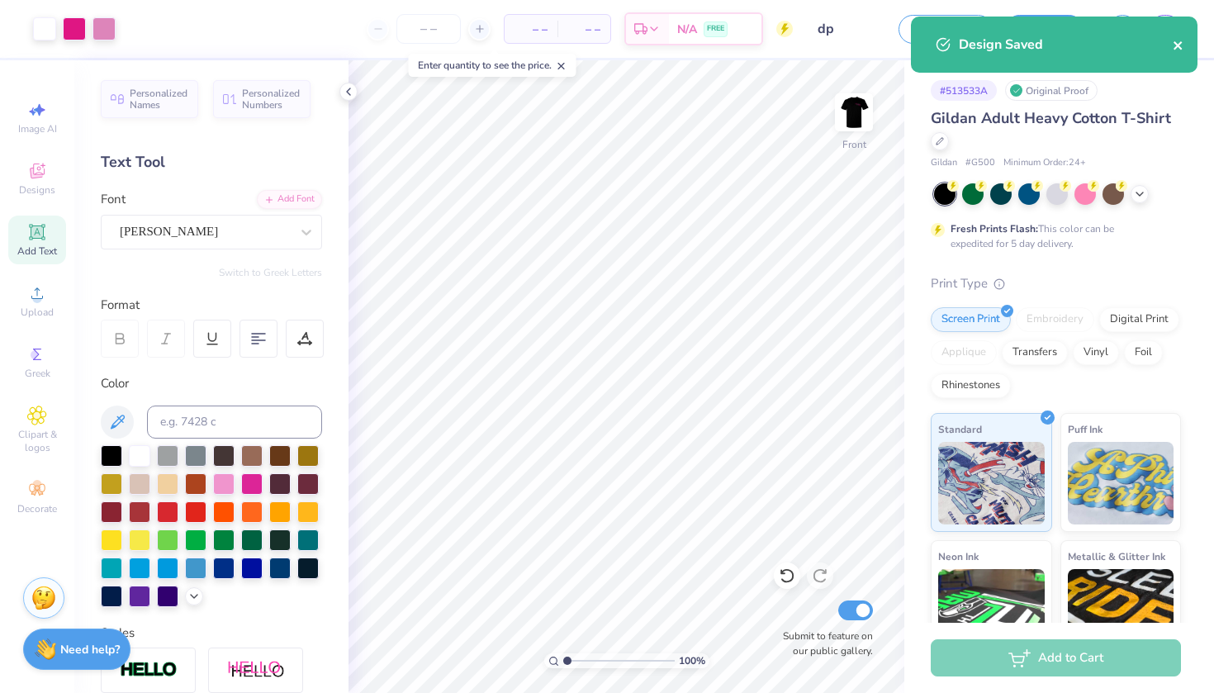
click at [1176, 45] on icon "close" at bounding box center [1179, 45] width 12 height 13
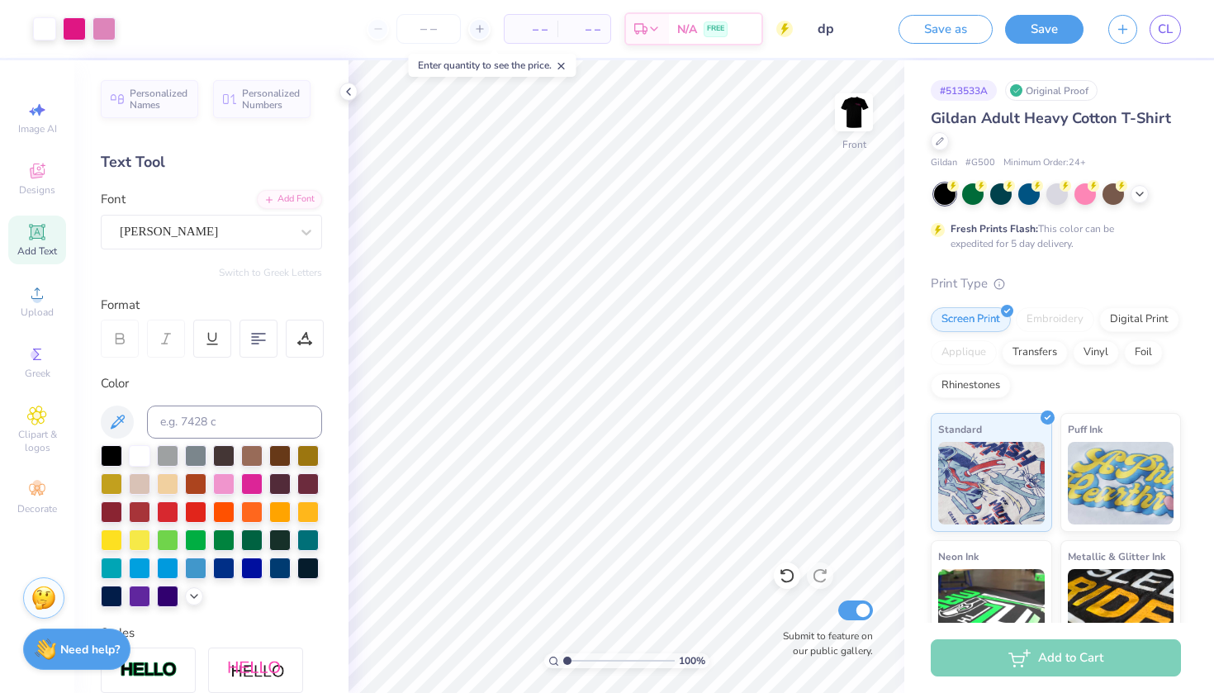
click at [1167, 31] on div "Design Saved" at bounding box center [1054, 50] width 293 height 75
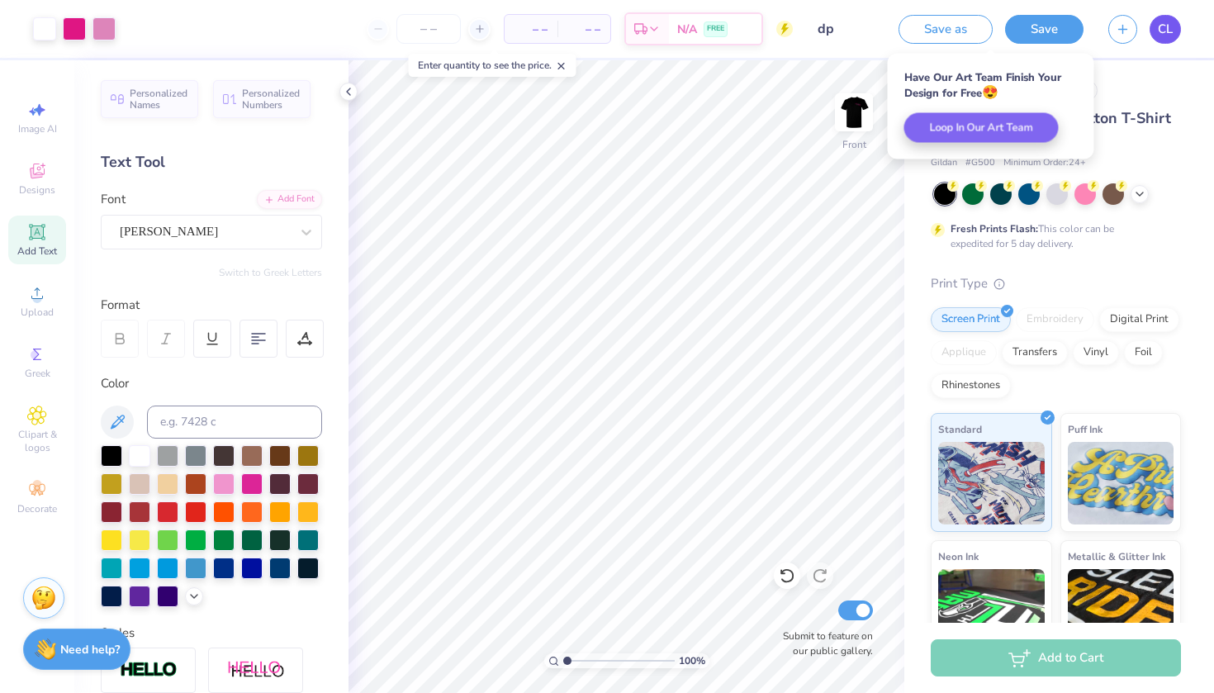
click at [1156, 26] on link "CL" at bounding box center [1165, 29] width 31 height 29
